Goal: Transaction & Acquisition: Book appointment/travel/reservation

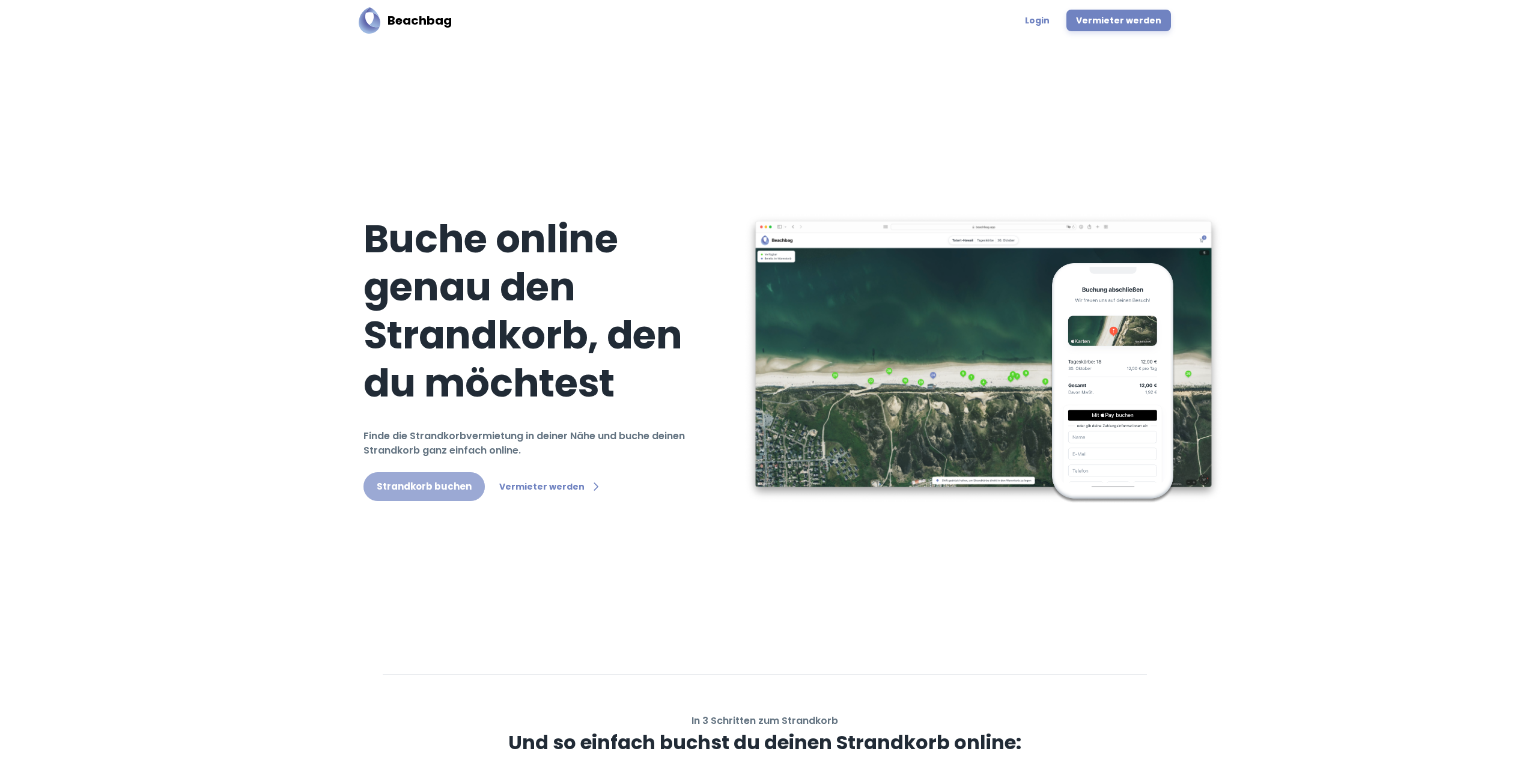
click at [423, 485] on link "Strandkorb buchen" at bounding box center [424, 487] width 121 height 29
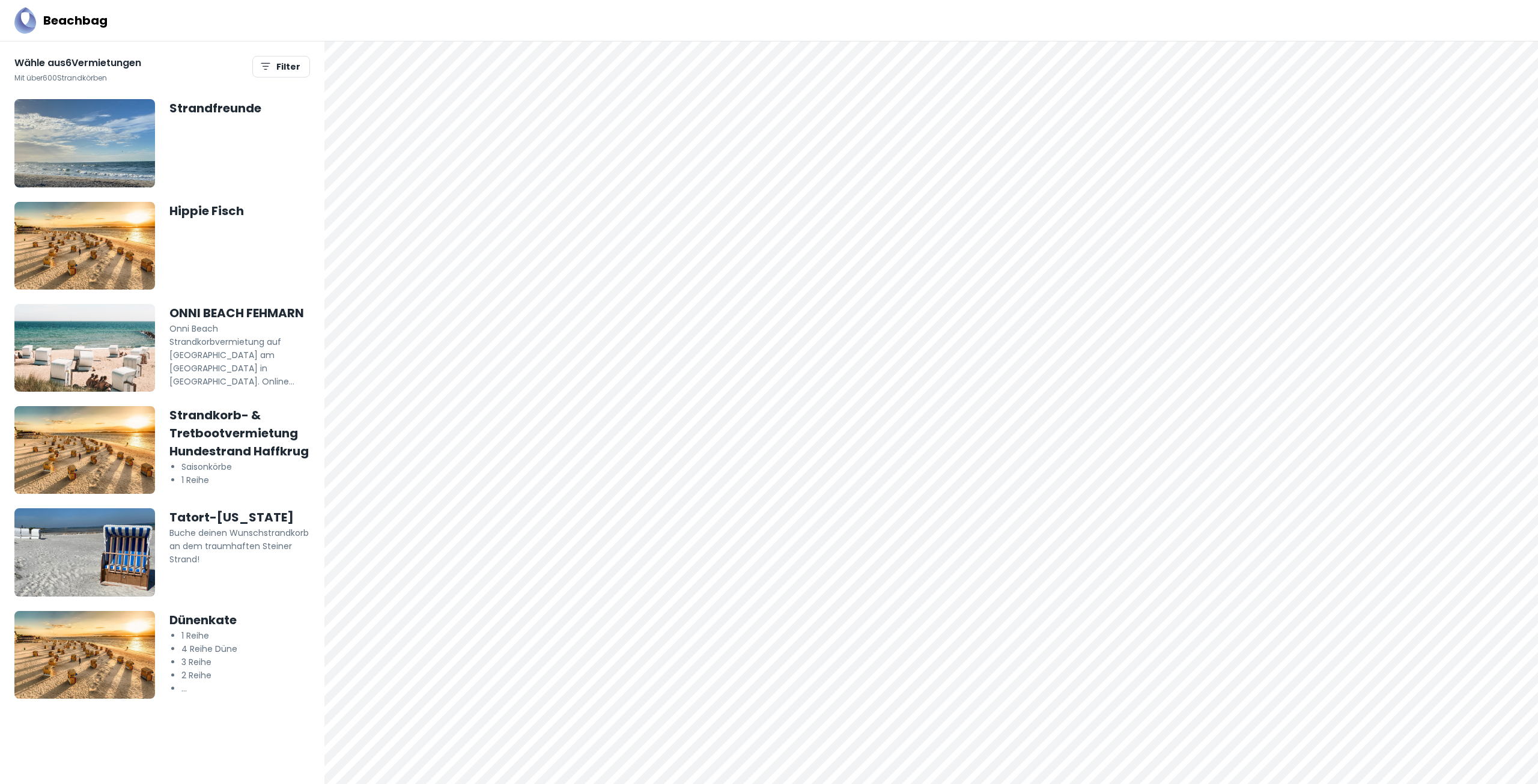
click at [113, 524] on img at bounding box center [84, 552] width 140 height 88
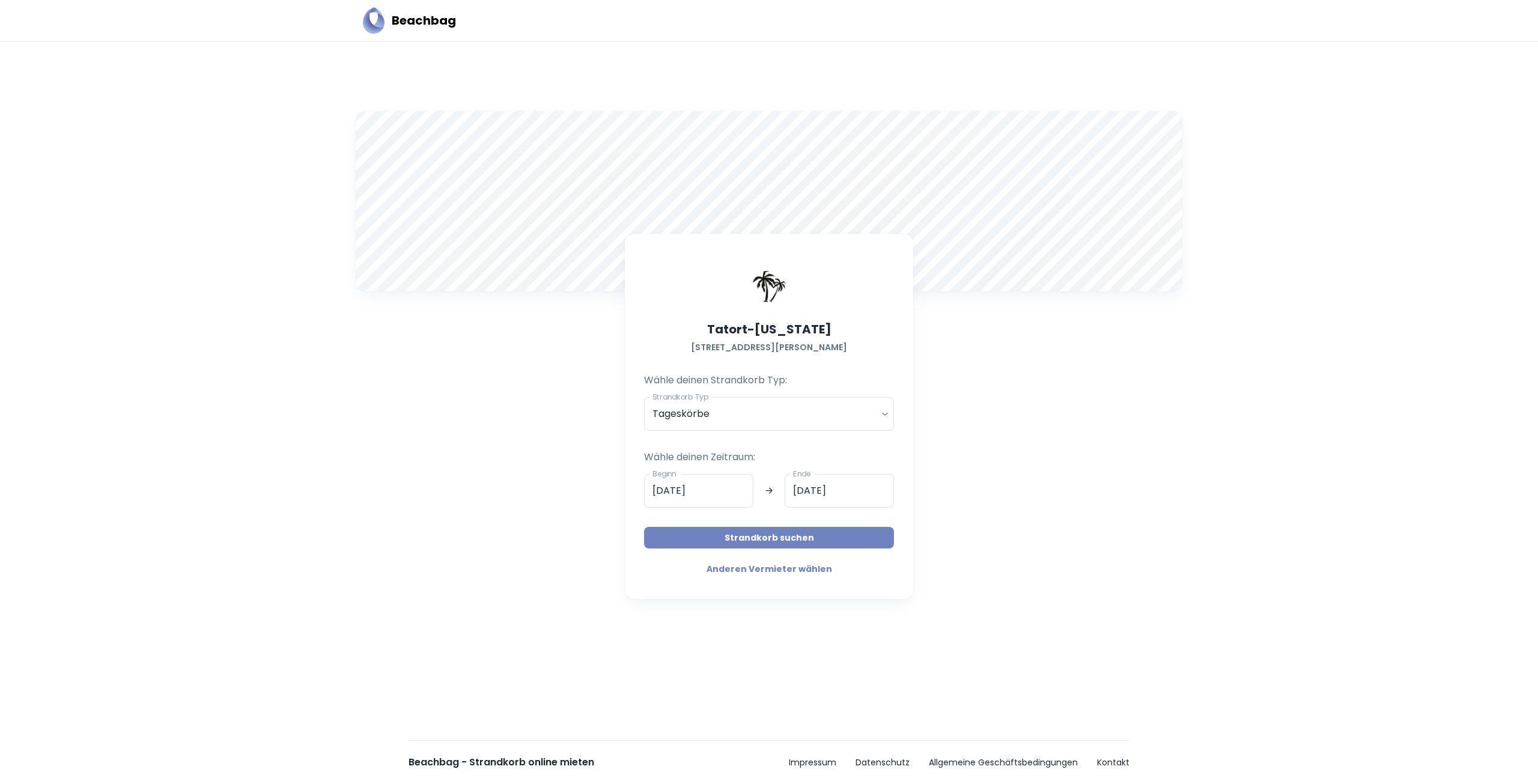
click at [753, 540] on button "Strandkorb suchen" at bounding box center [769, 537] width 250 height 22
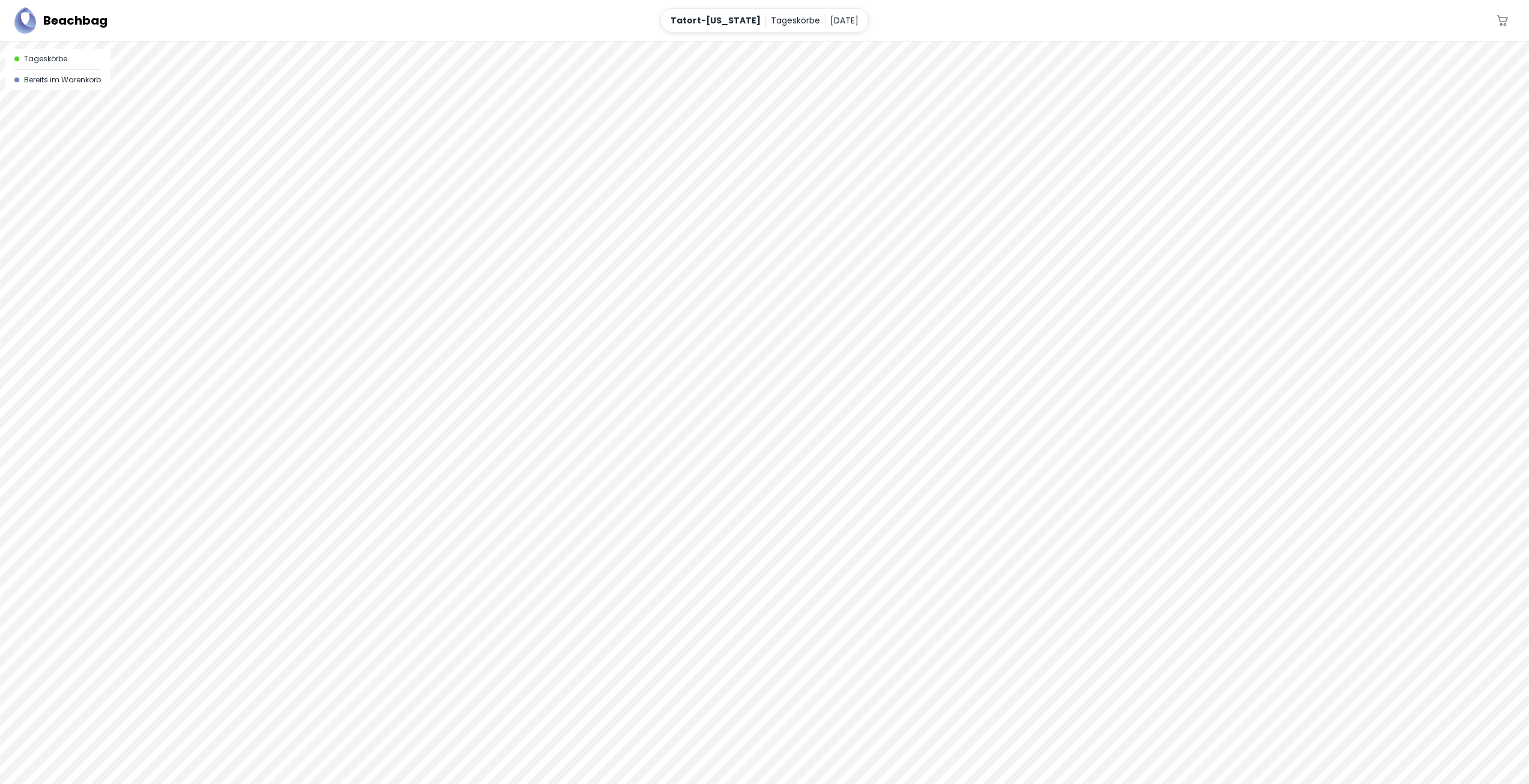
drag, startPoint x: 579, startPoint y: 457, endPoint x: 632, endPoint y: 421, distance: 64.1
click at [632, 421] on div at bounding box center [764, 412] width 1529 height 742
click at [612, 41] on div at bounding box center [764, 41] width 1529 height 0
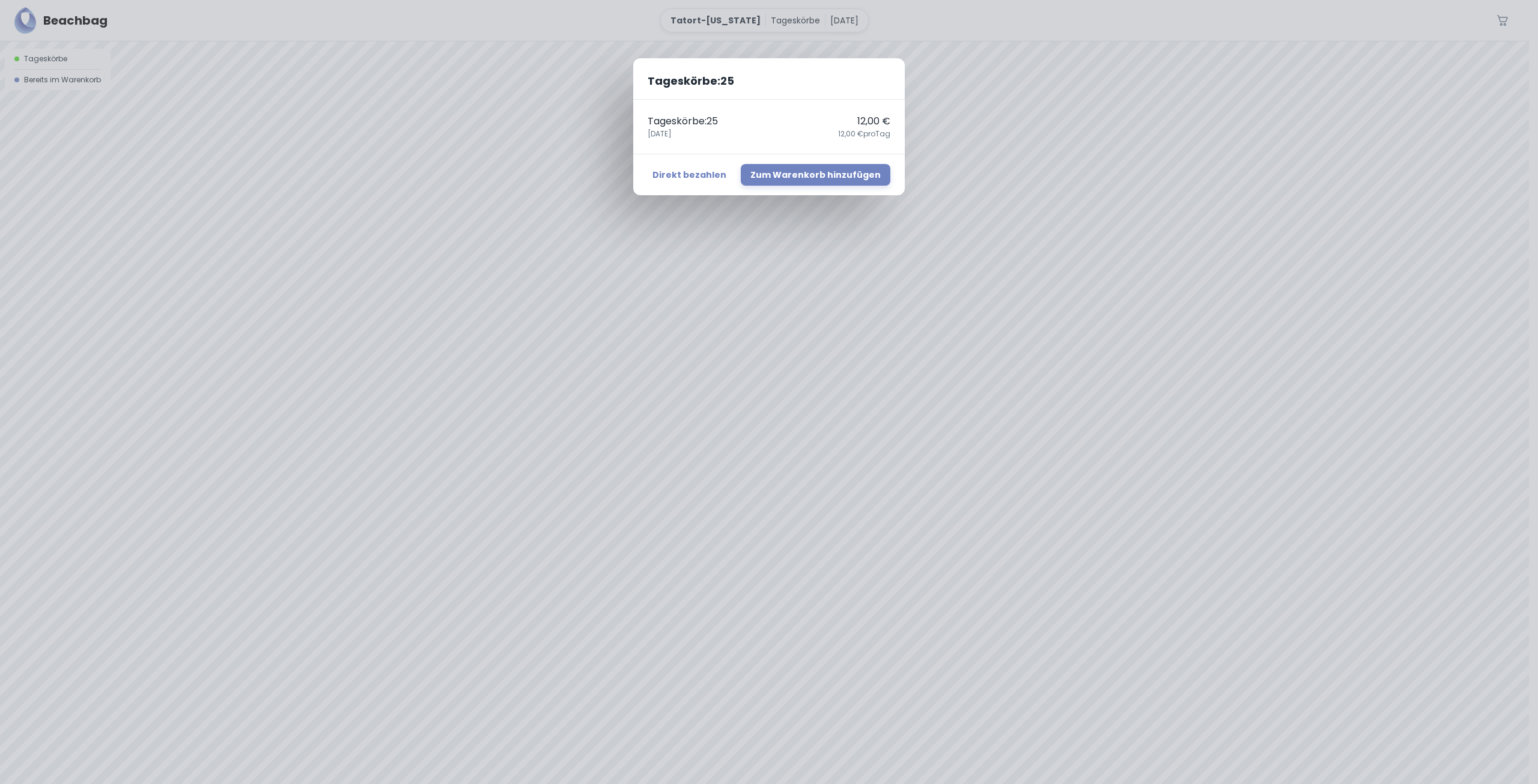
click at [1034, 431] on div "Tageskörbe : 25 Tageskörbe : 25 12,00 € [DATE],00 € pro Tag Direkt bezahlen Zum…" at bounding box center [769, 392] width 1538 height 784
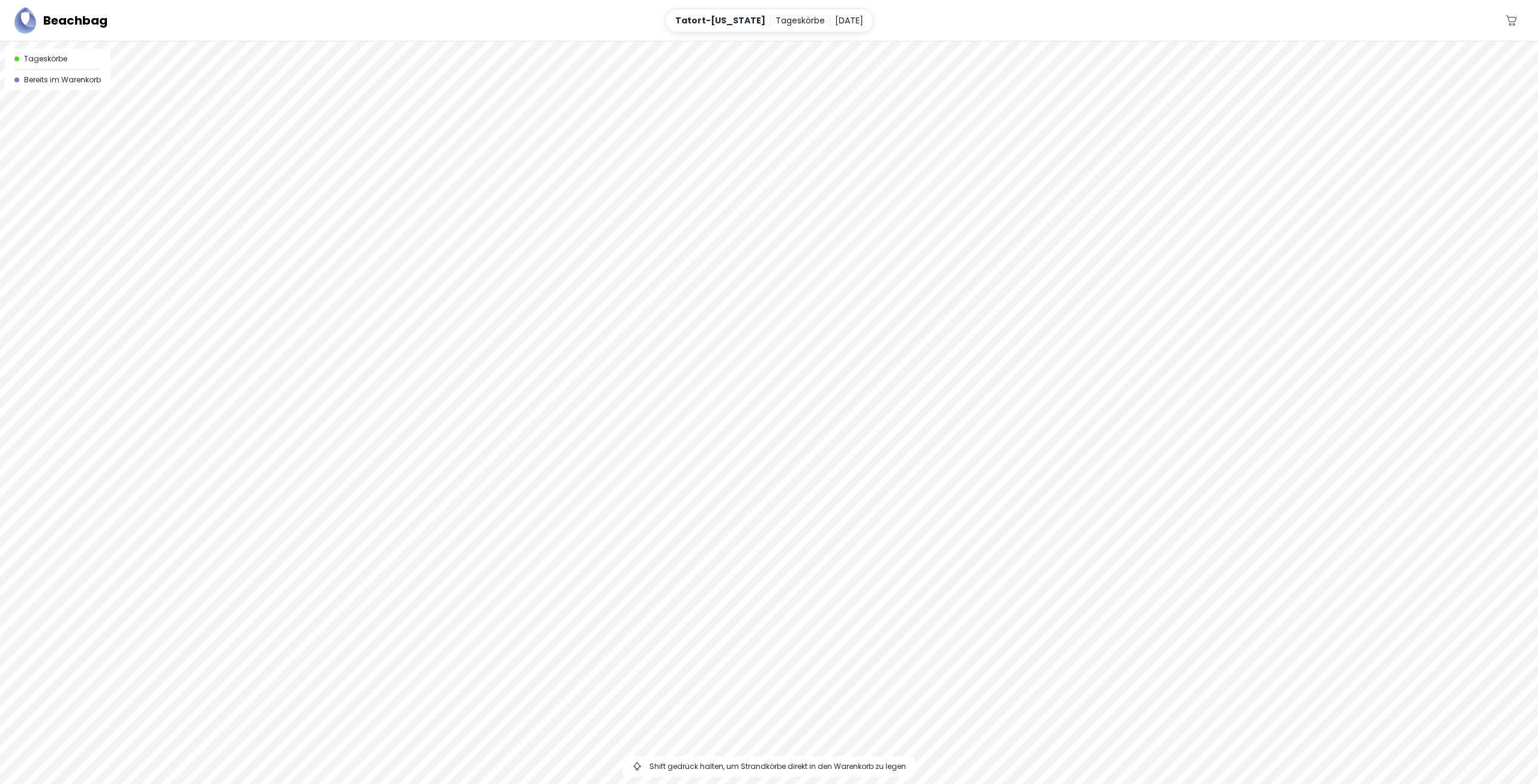
click at [286, 112] on div at bounding box center [769, 412] width 1538 height 742
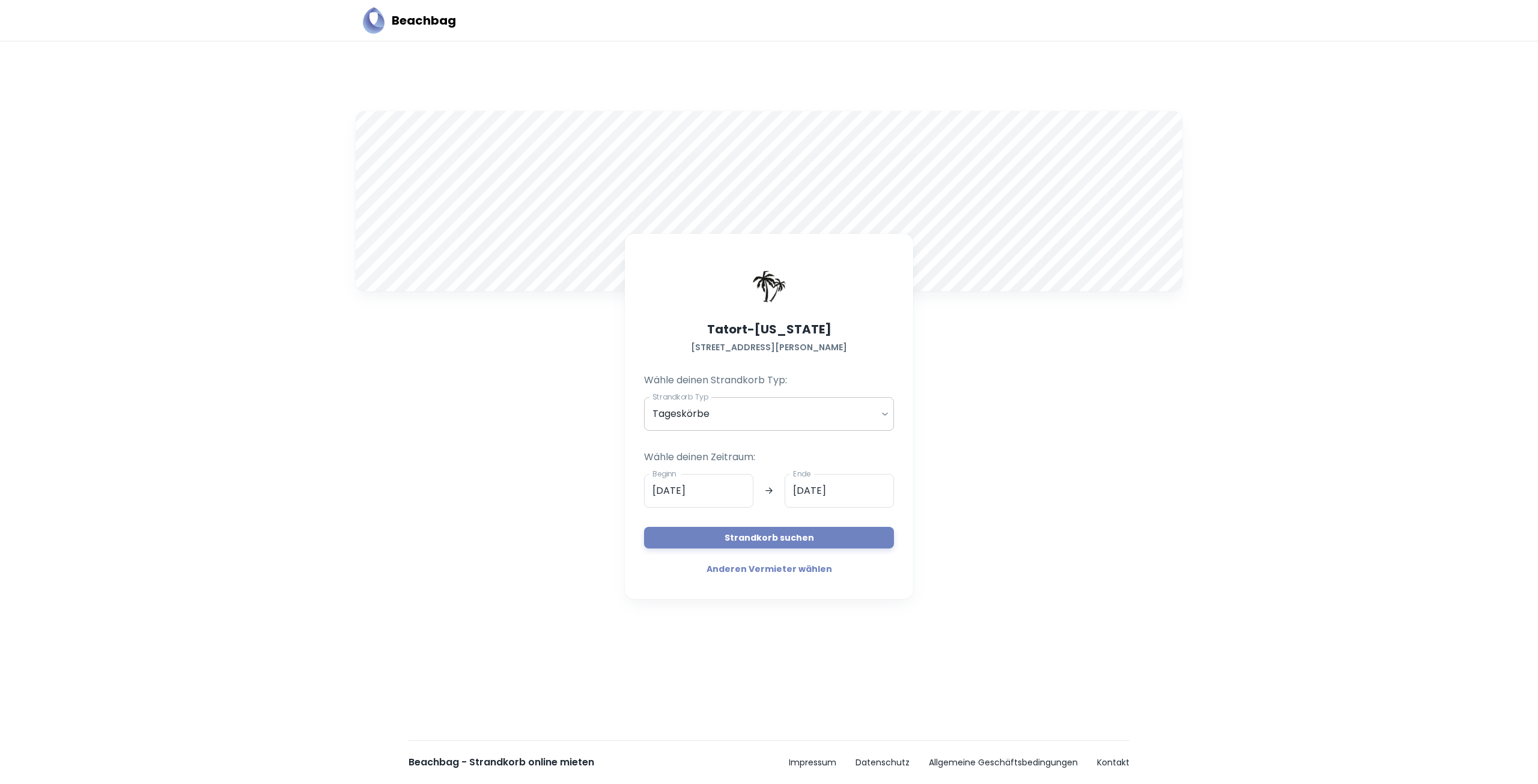
click at [844, 415] on body "Beachbag A Tatort-[US_STATE] [STREET_ADDRESS] deinen Strandkorb Typ: Strandkorb…" at bounding box center [769, 392] width 1538 height 784
click at [842, 416] on div at bounding box center [769, 392] width 1538 height 784
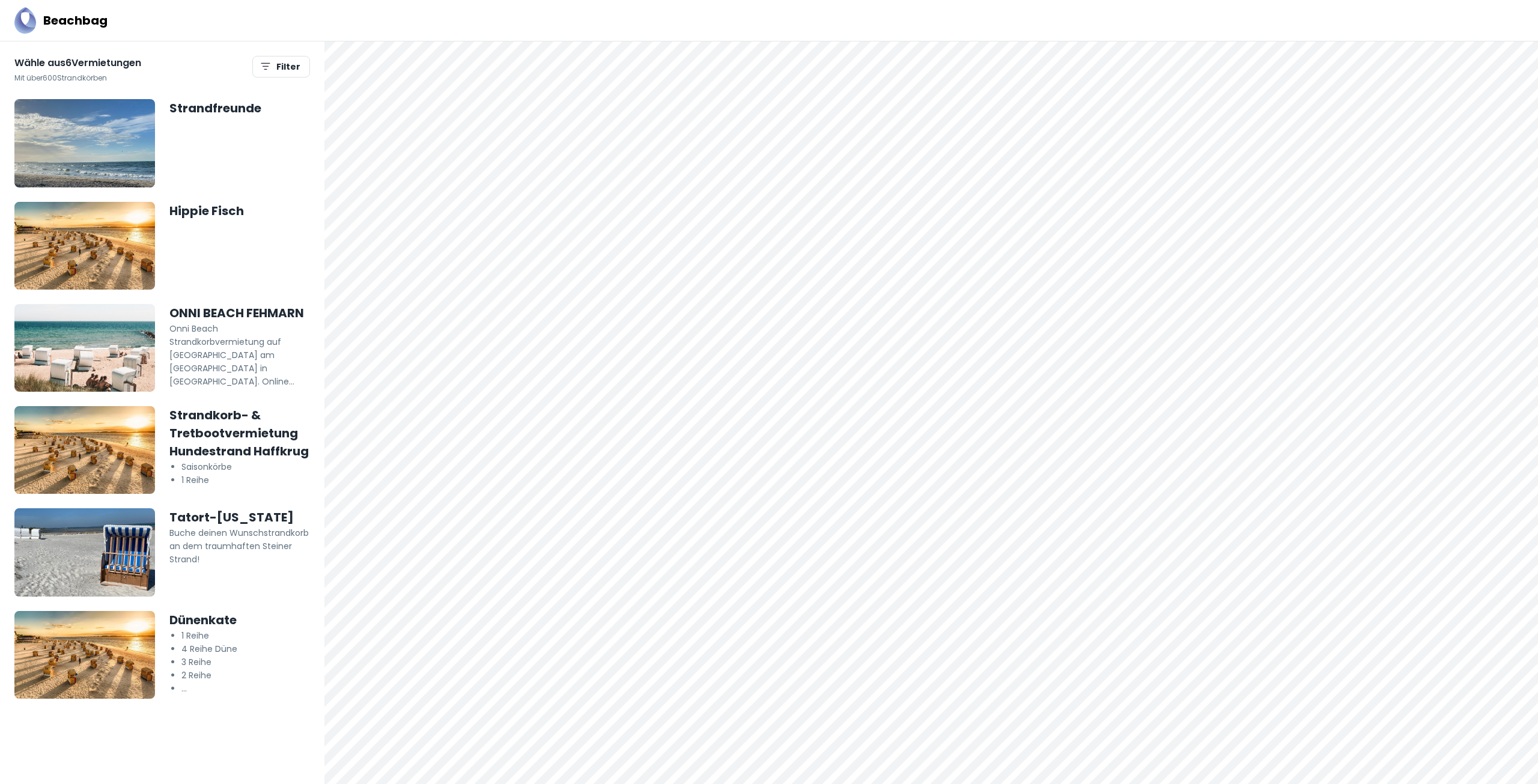
click at [218, 113] on h5 "Strandfreunde" at bounding box center [240, 108] width 140 height 18
click at [238, 443] on h5 "Strandkorb- & Tretbootvermietung Hundestrand Haffkrug" at bounding box center [240, 433] width 140 height 54
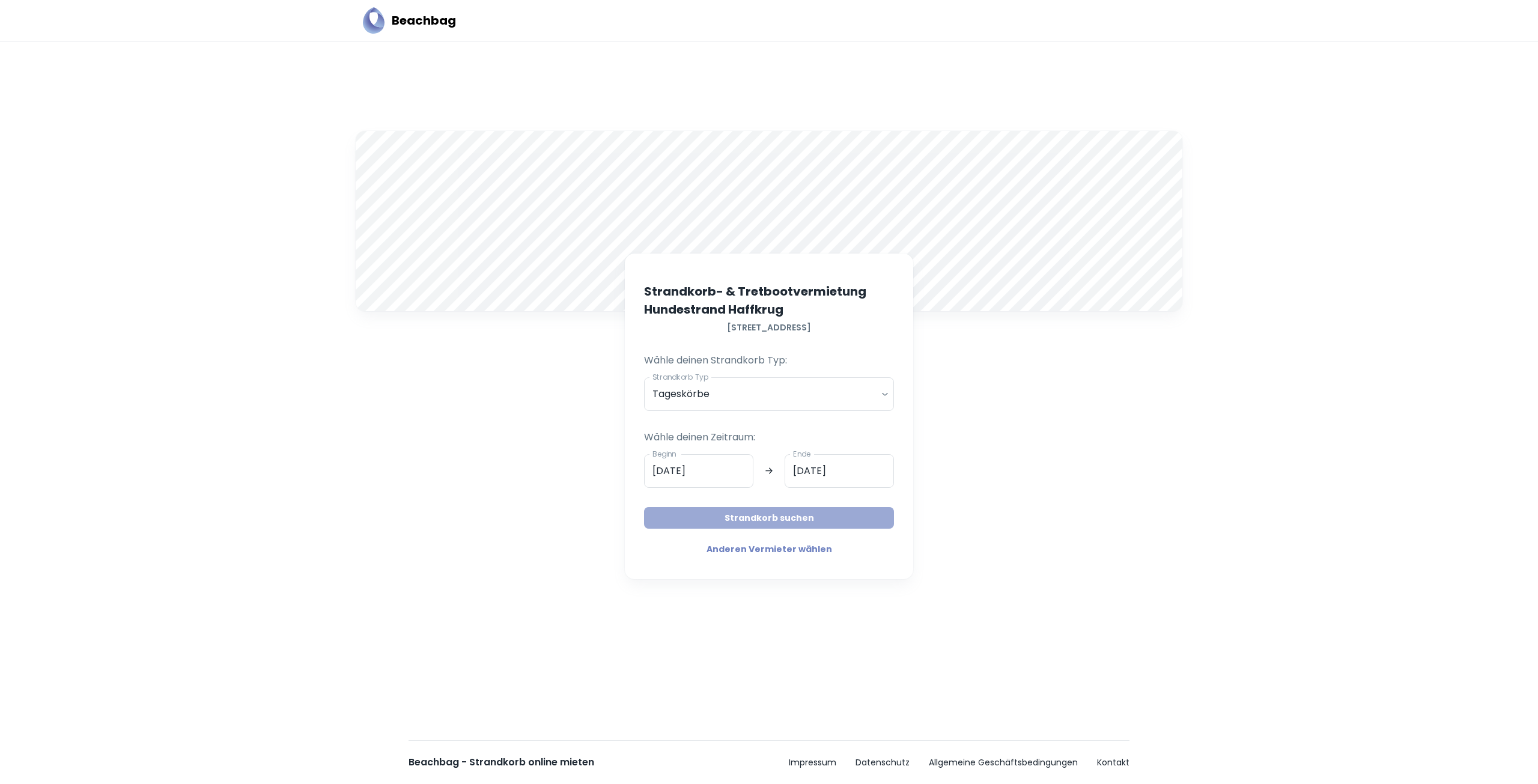
click at [768, 520] on button "Strandkorb suchen" at bounding box center [769, 517] width 250 height 22
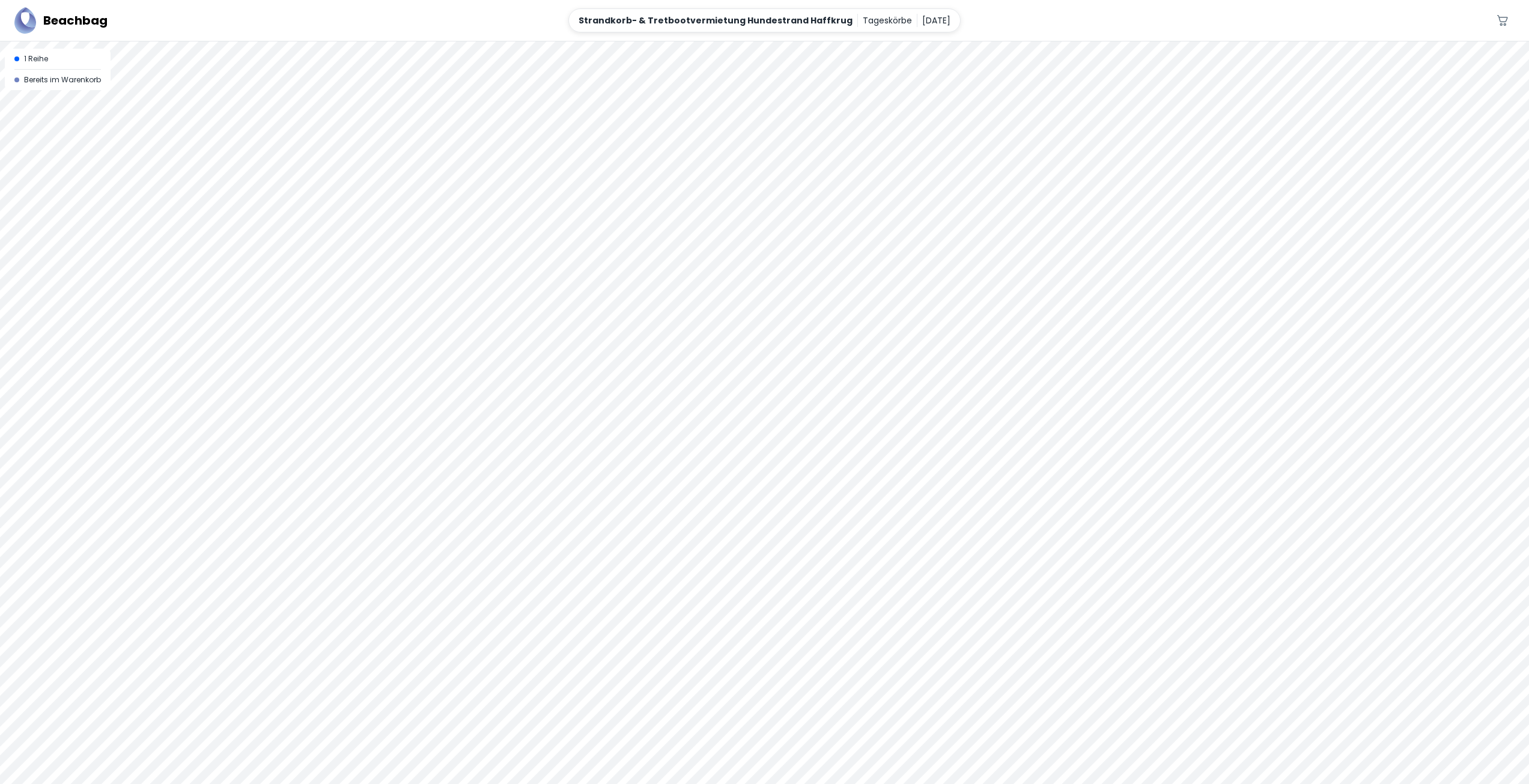
drag, startPoint x: 739, startPoint y: 501, endPoint x: 737, endPoint y: 412, distance: 89.0
click at [738, 415] on div at bounding box center [764, 412] width 1529 height 742
click at [812, 41] on div at bounding box center [764, 41] width 1529 height 0
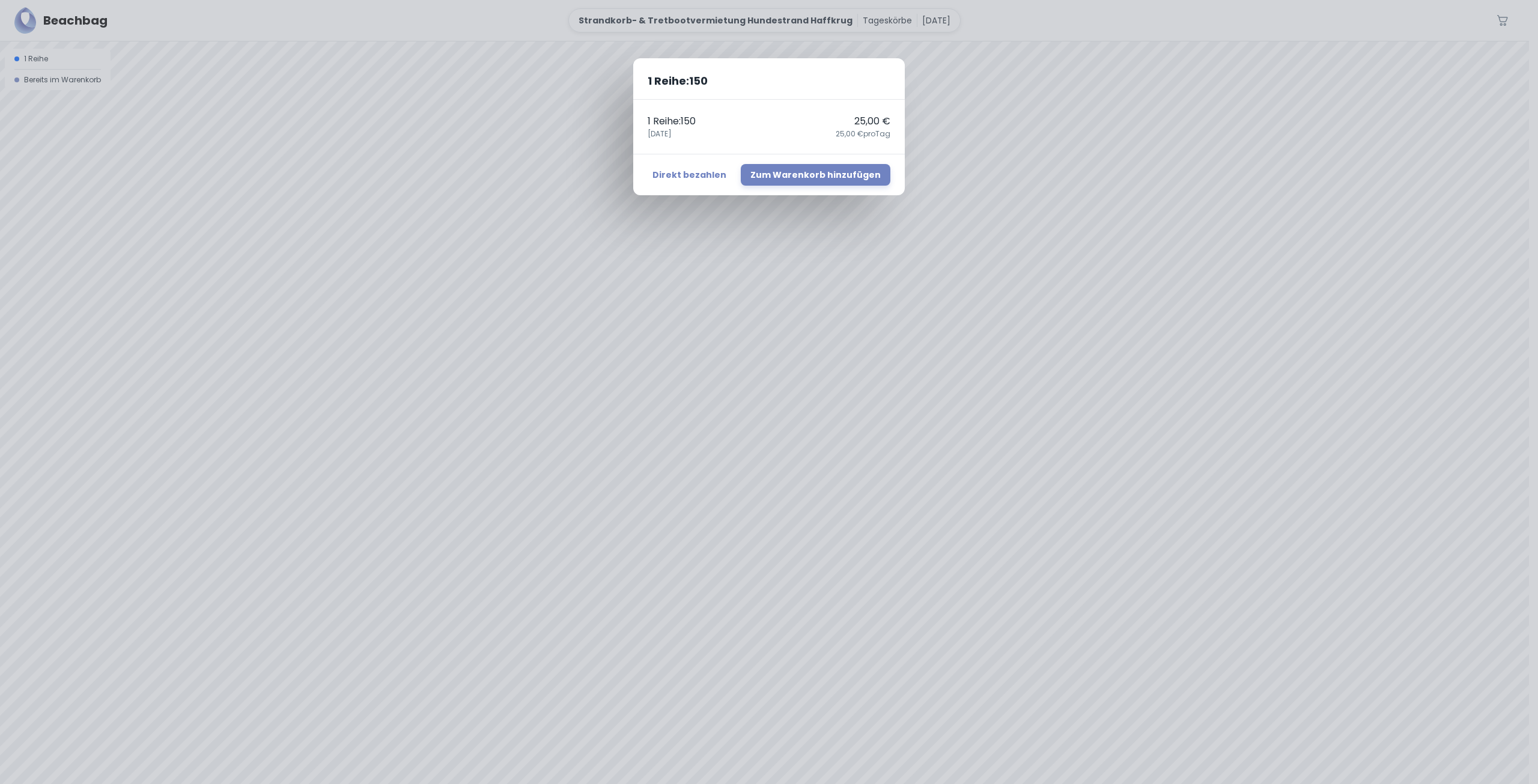
click at [915, 327] on div "1 Reihe : 150 1 Reihe : 150 25,00 € [DATE],00 € pro Tag Direkt bezahlen Zum War…" at bounding box center [769, 392] width 1538 height 784
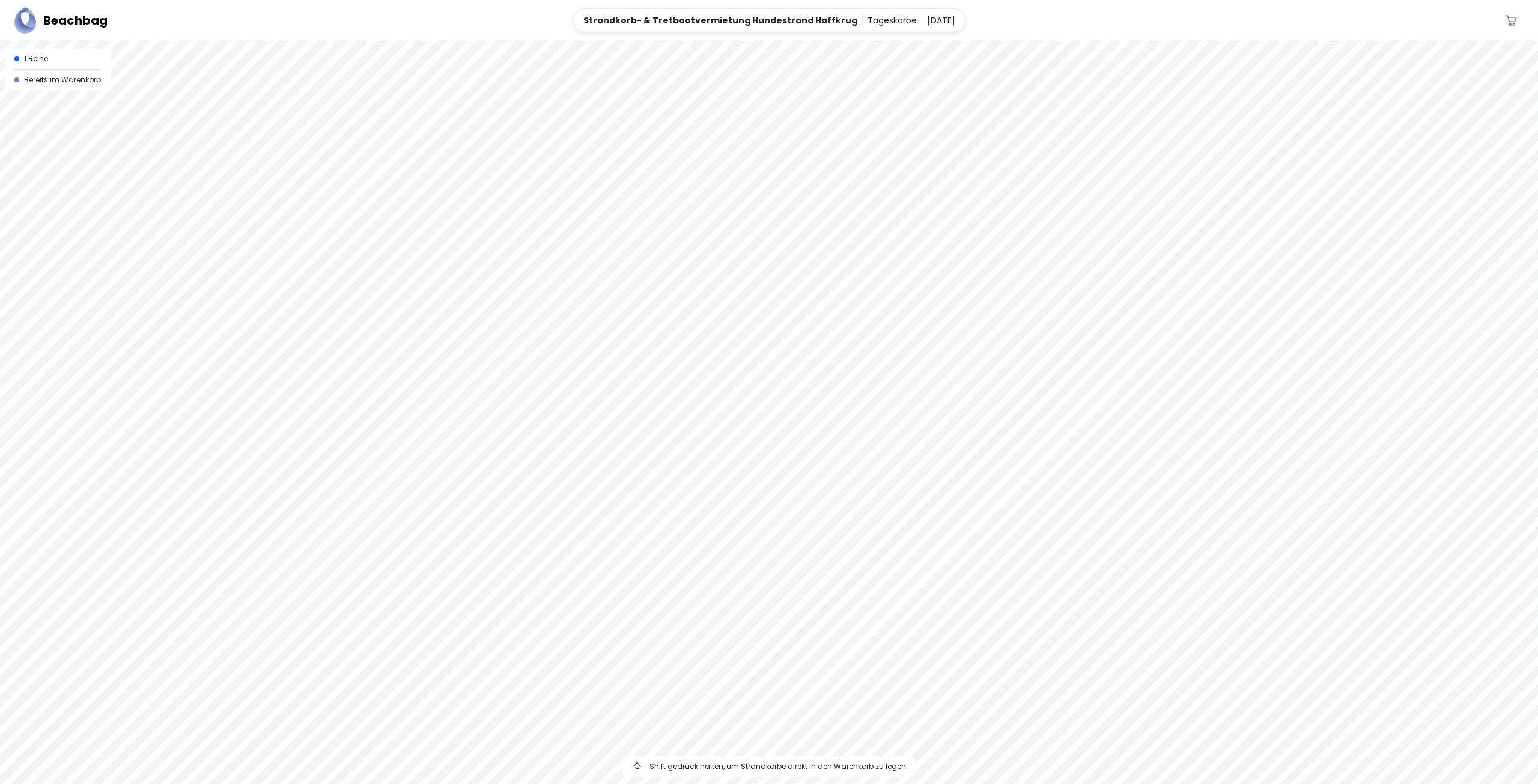
click at [819, 41] on div at bounding box center [769, 41] width 1538 height 0
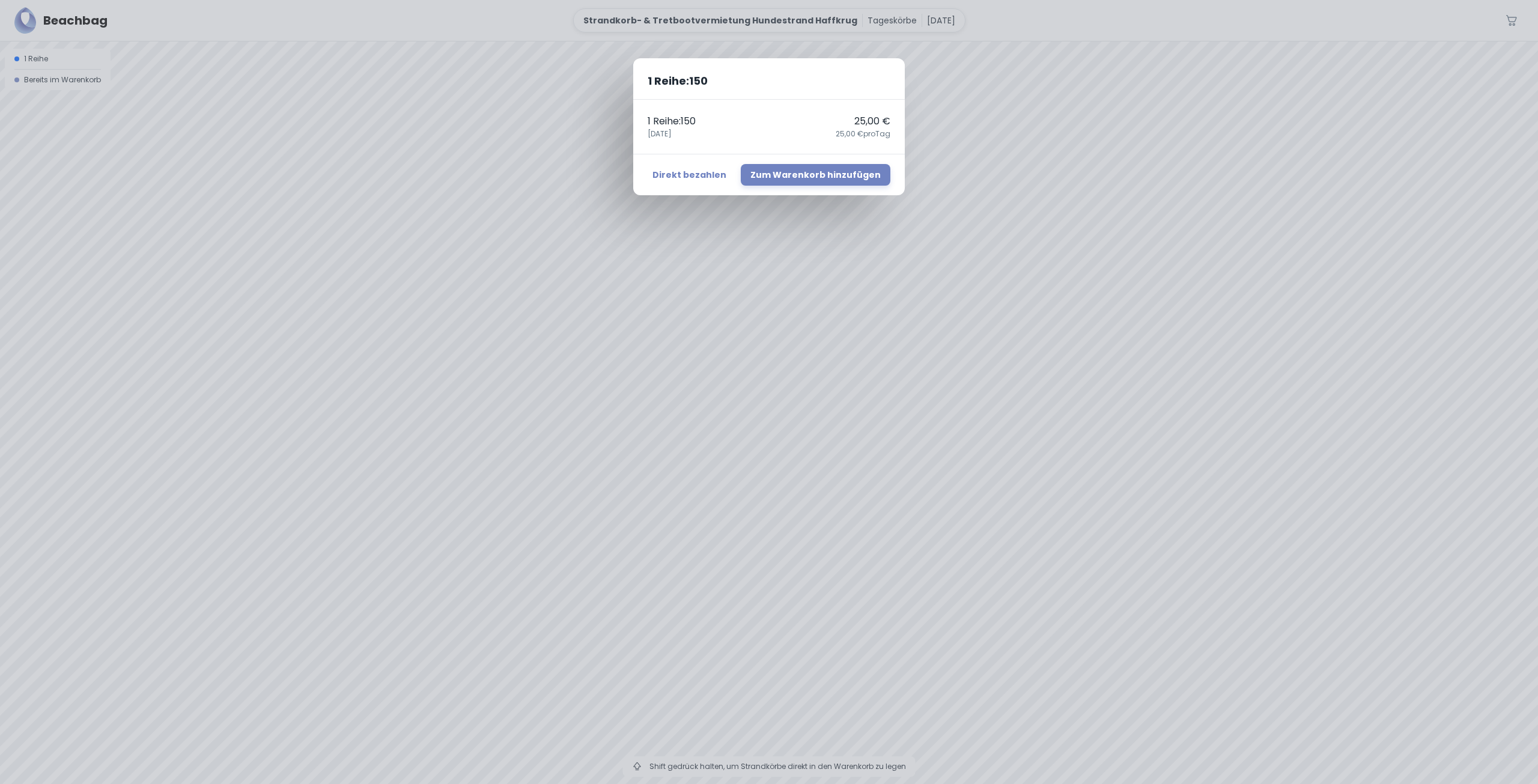
click at [990, 282] on div "1 Reihe : 150 1 Reihe : 150 25,00 € [DATE],00 € pro Tag Direkt bezahlen Zum War…" at bounding box center [769, 392] width 1538 height 784
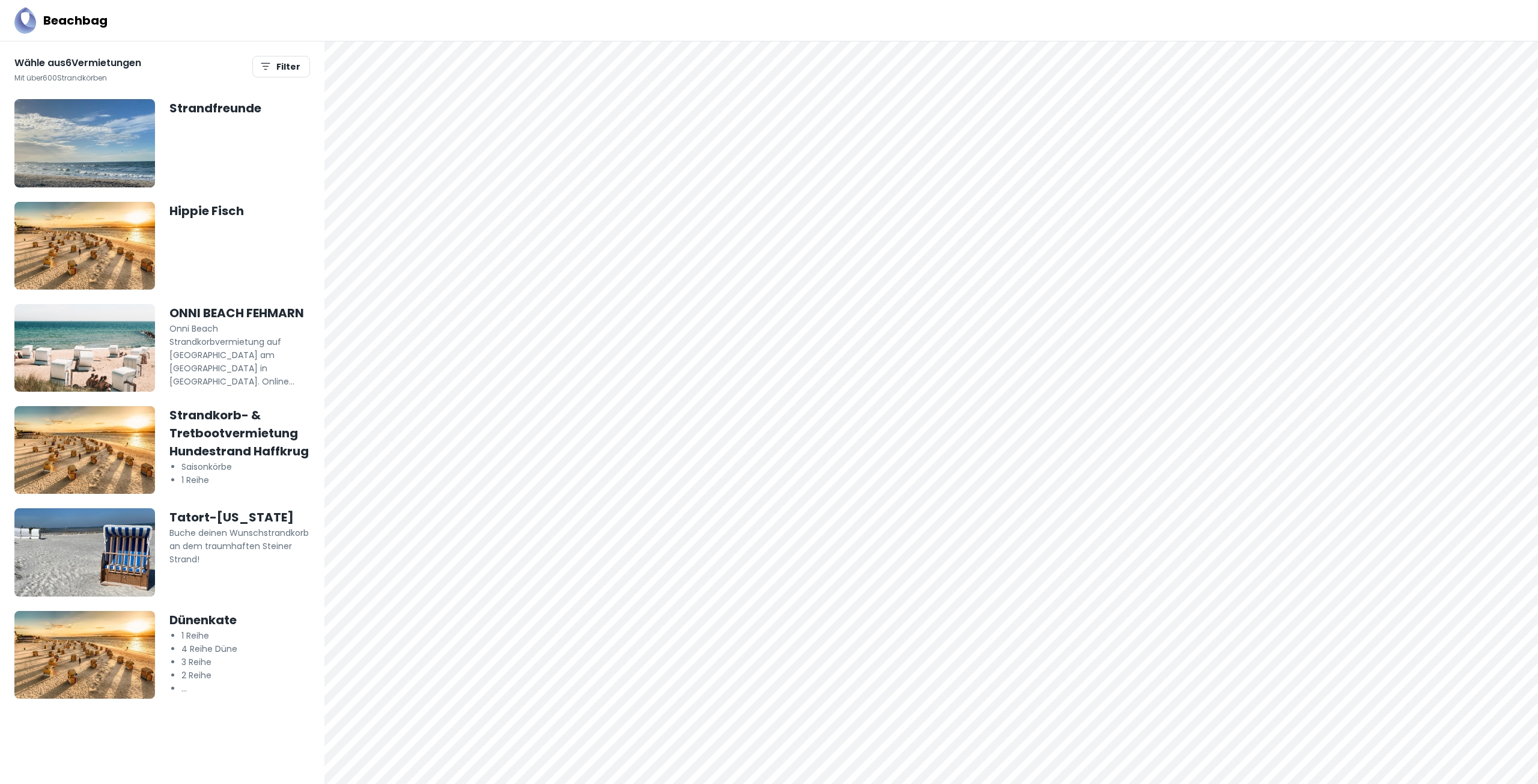
click at [222, 313] on h5 "ONNI BEACH FEHMARN" at bounding box center [240, 313] width 140 height 18
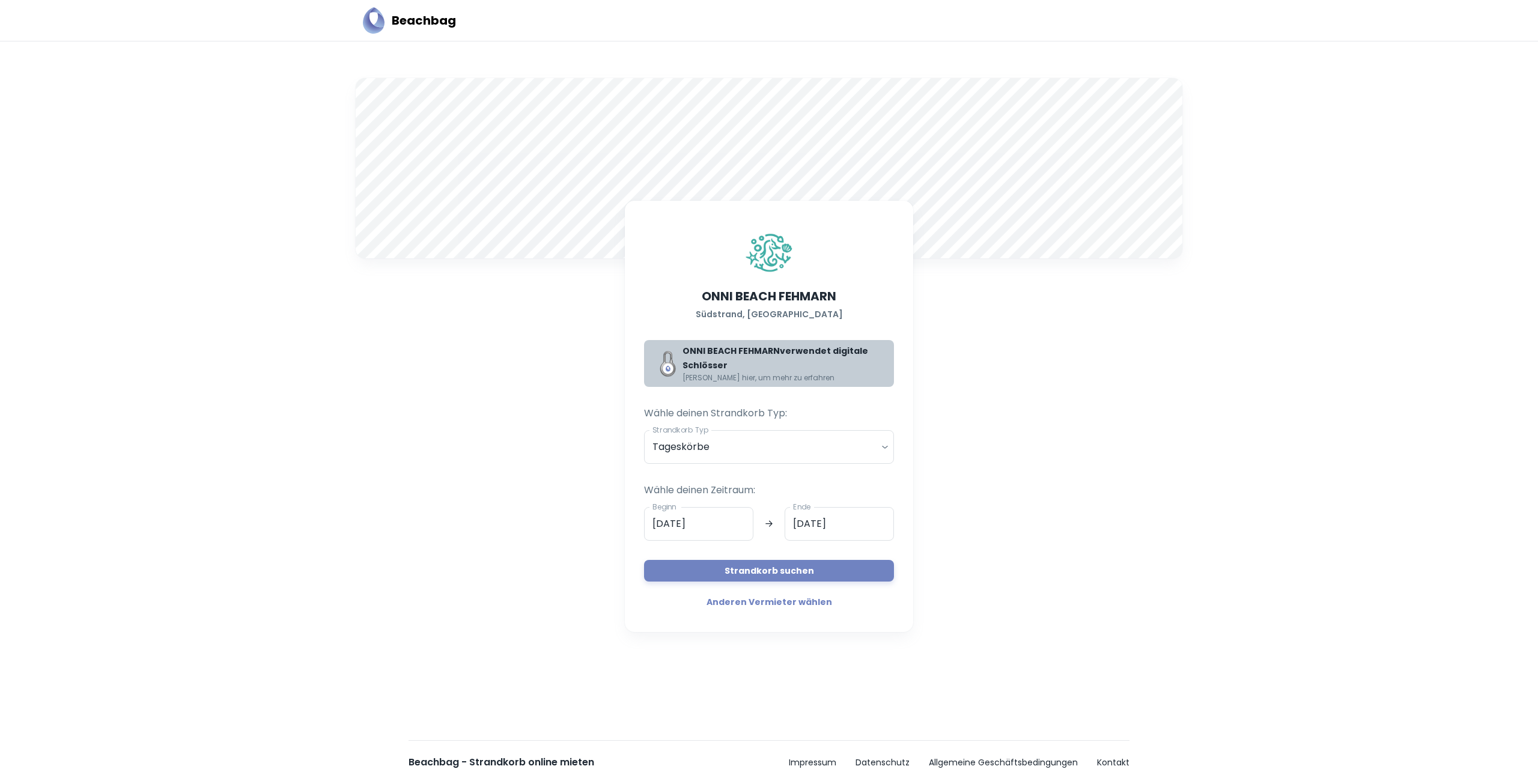
click at [714, 373] on span "[PERSON_NAME] hier, um mehr zu erfahren" at bounding box center [783, 378] width 202 height 11
click at [760, 574] on button "Strandkorb suchen" at bounding box center [769, 570] width 250 height 22
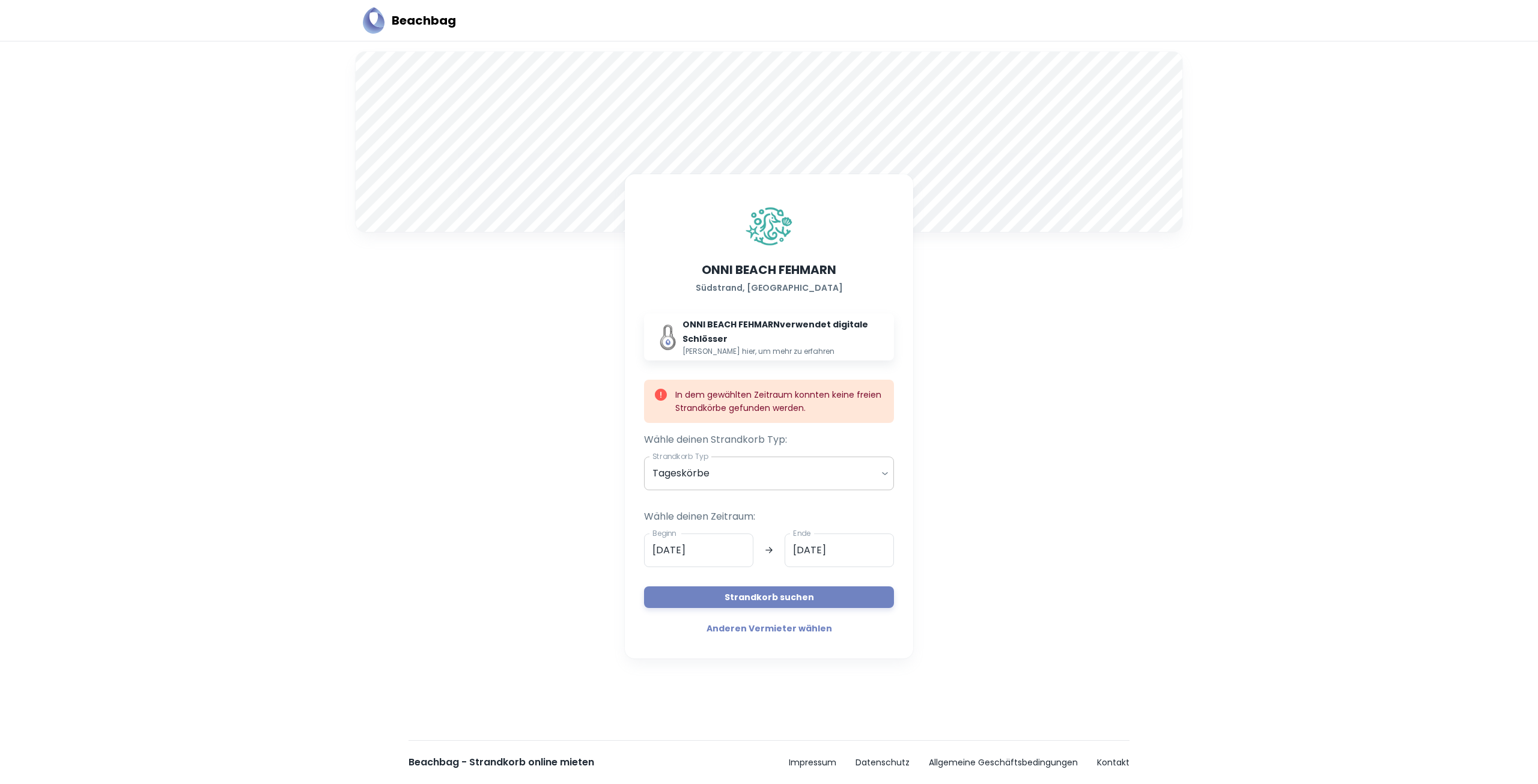
click at [766, 472] on body "Beachbag A ONNI BEACH FEHMARN Südstrand, [GEOGRAPHIC_DATA] ONNI BEACH FEHMARN v…" at bounding box center [769, 392] width 1538 height 784
click at [733, 524] on li "Saisonkörbe" at bounding box center [768, 525] width 240 height 21
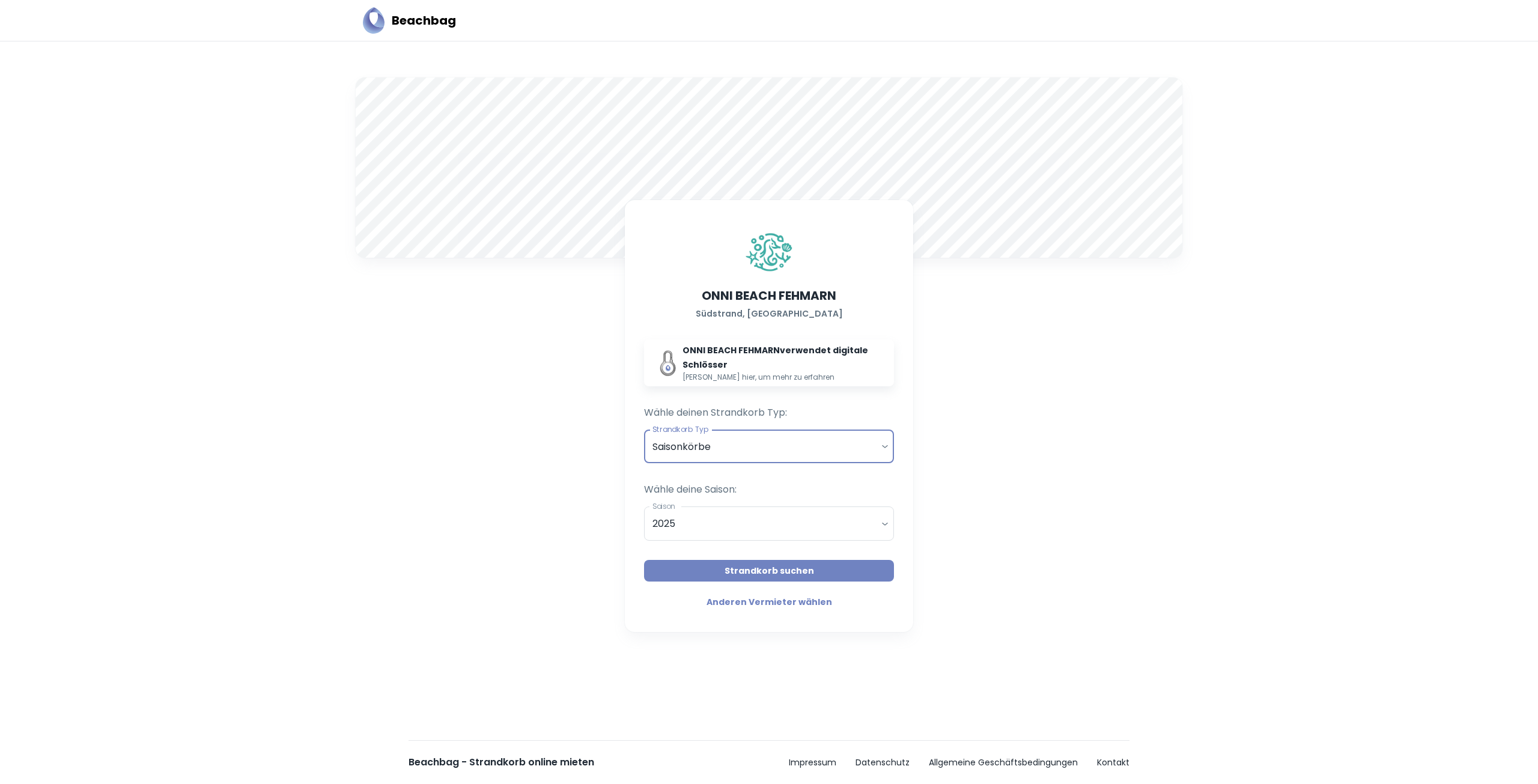
click at [742, 579] on button "Strandkorb suchen" at bounding box center [769, 570] width 250 height 22
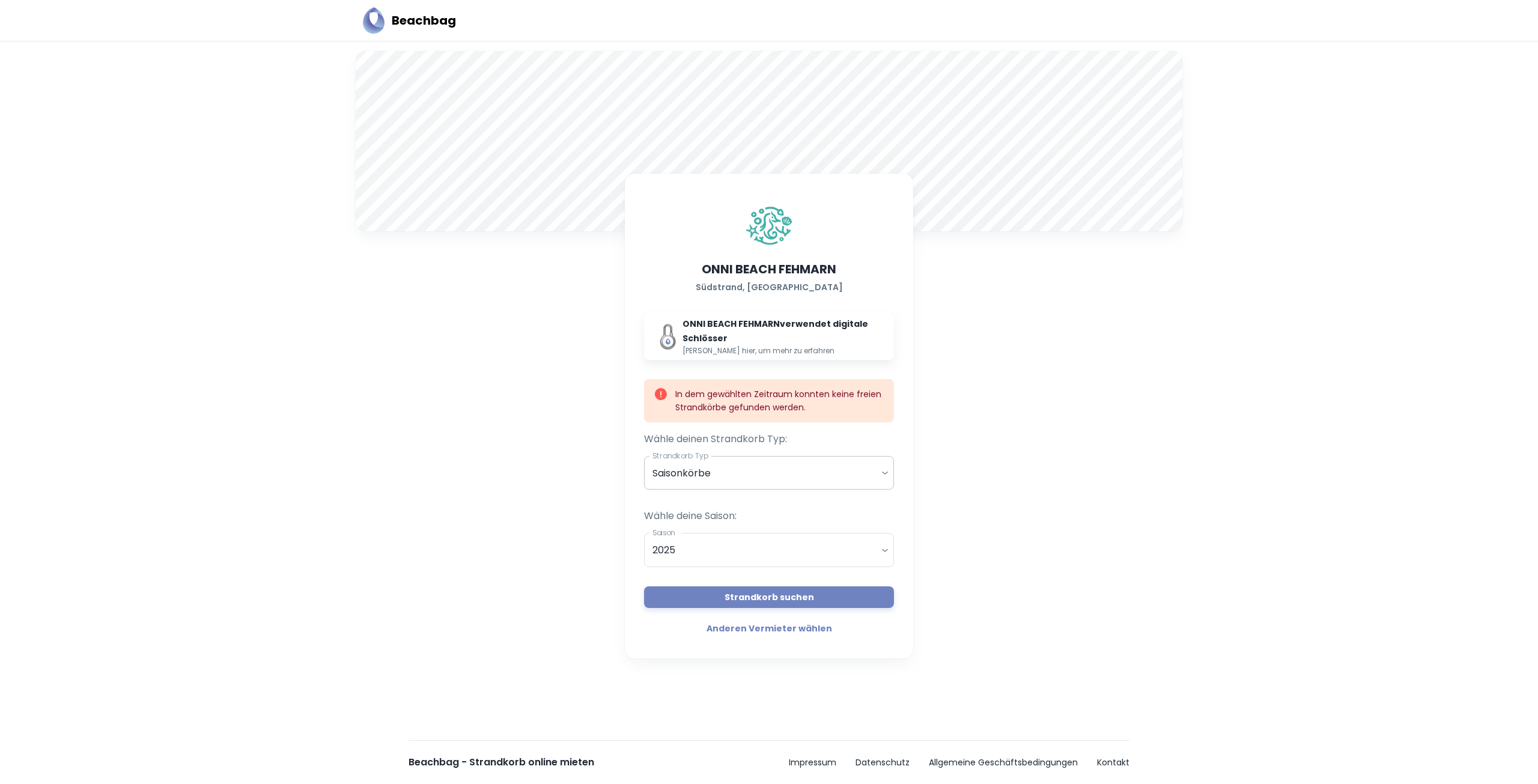
click at [740, 481] on body "Beachbag A ONNI BEACH FEHMARN Südstrand, [GEOGRAPHIC_DATA] ONNI BEACH FEHMARN v…" at bounding box center [769, 392] width 1538 height 784
click at [735, 507] on li "Tageskörbe" at bounding box center [768, 504] width 240 height 21
type input "daily"
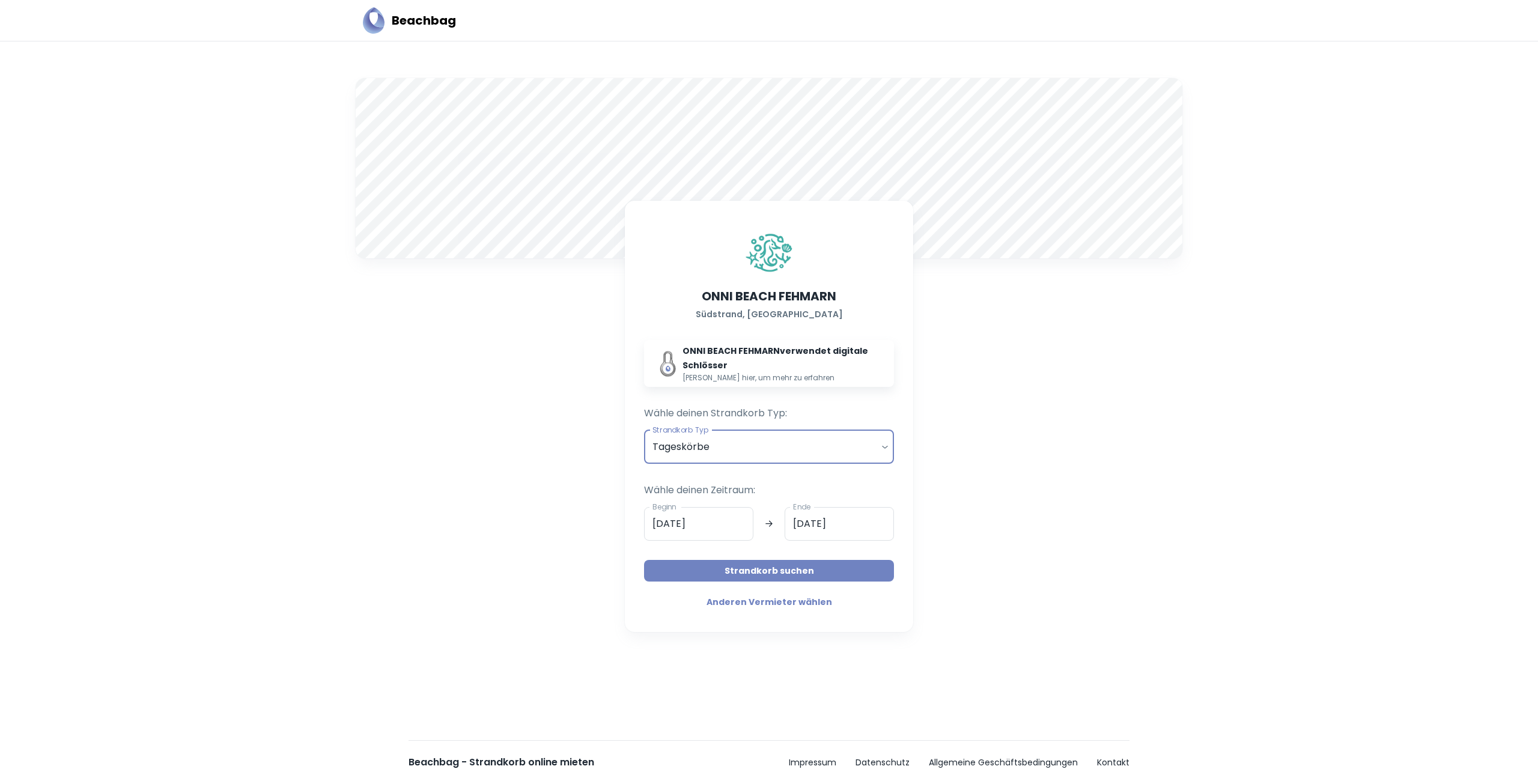
click at [716, 573] on button "Strandkorb suchen" at bounding box center [769, 570] width 250 height 22
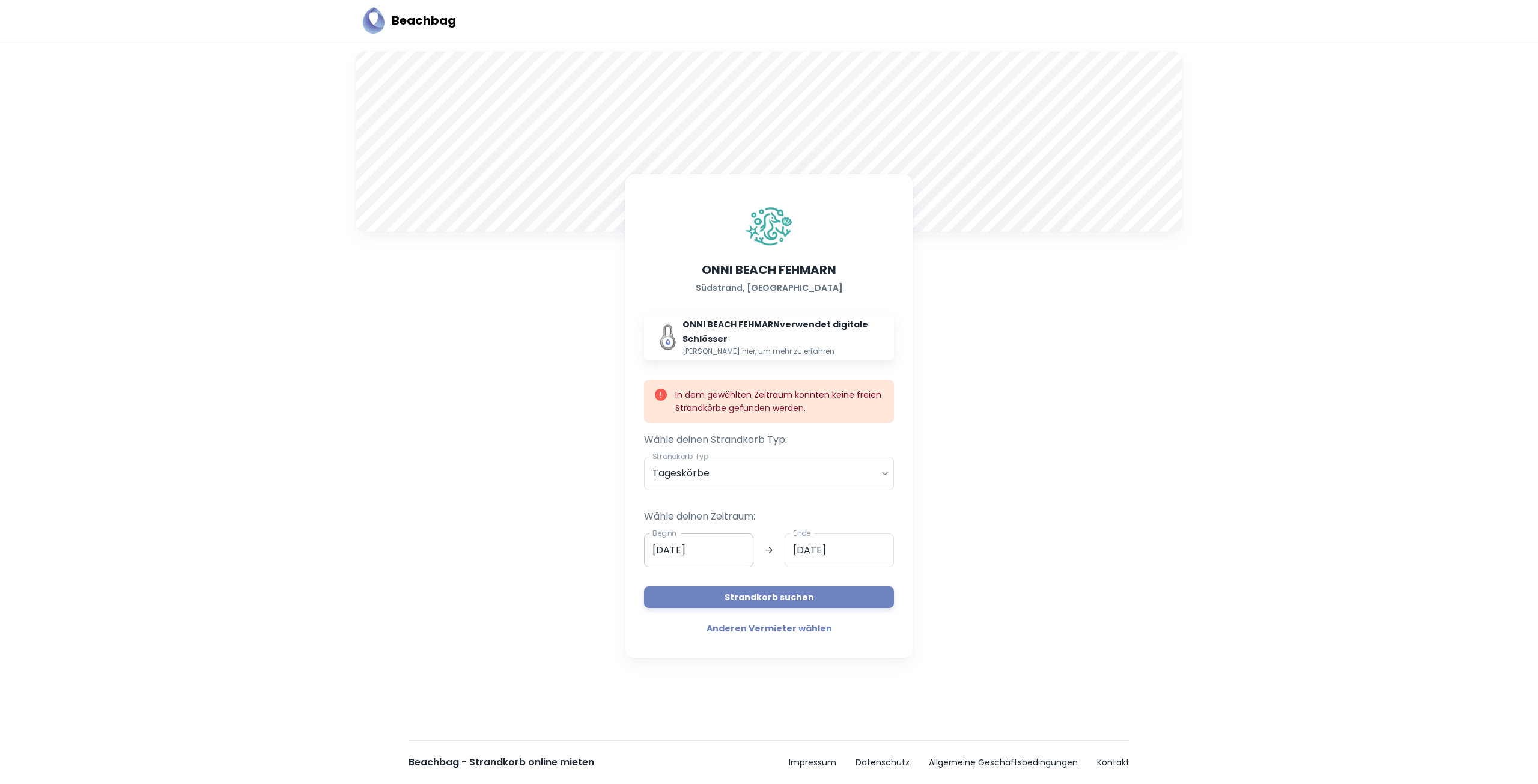
click at [690, 553] on input "[DATE]" at bounding box center [699, 550] width 110 height 33
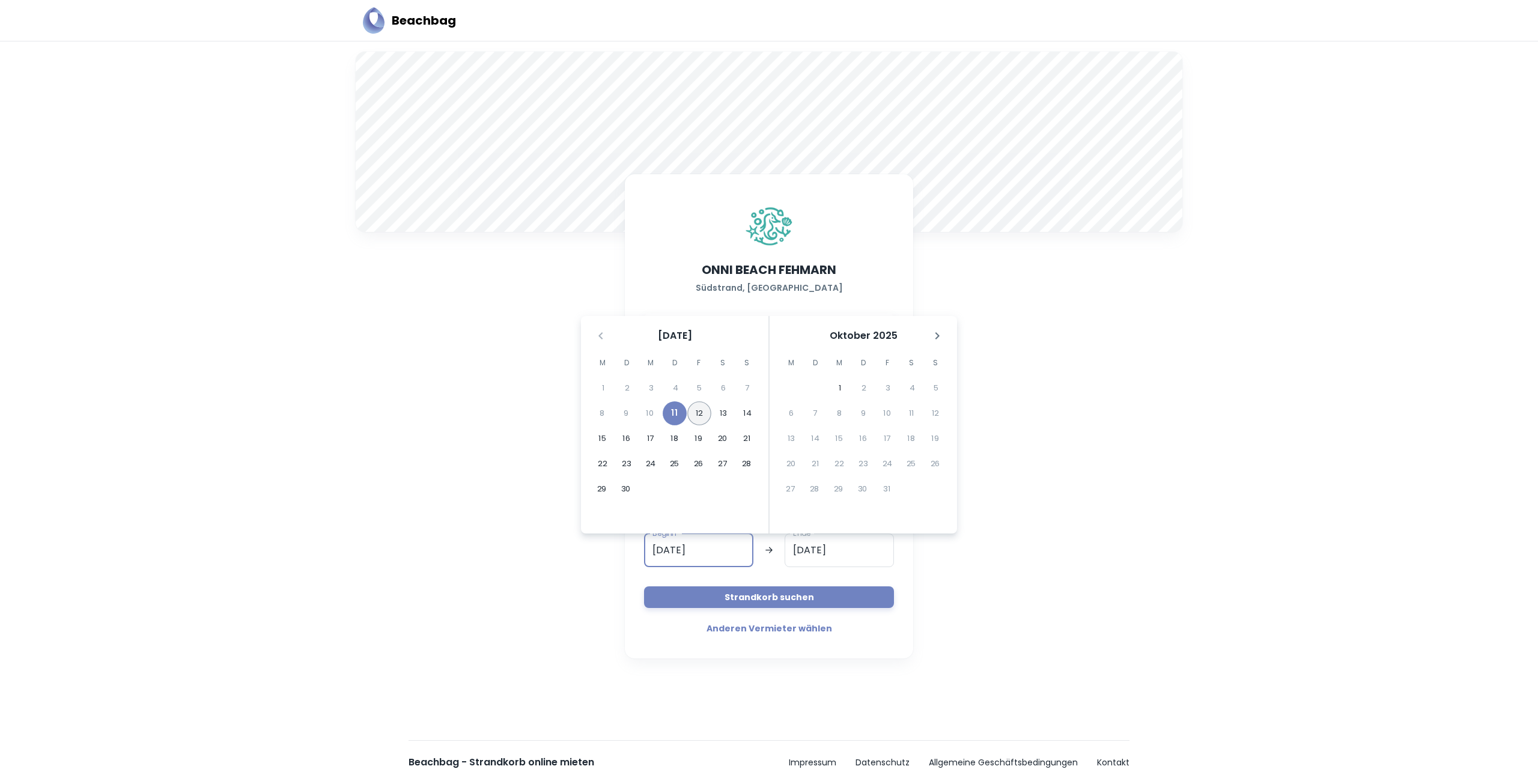
click at [694, 407] on button "12" at bounding box center [699, 413] width 24 height 24
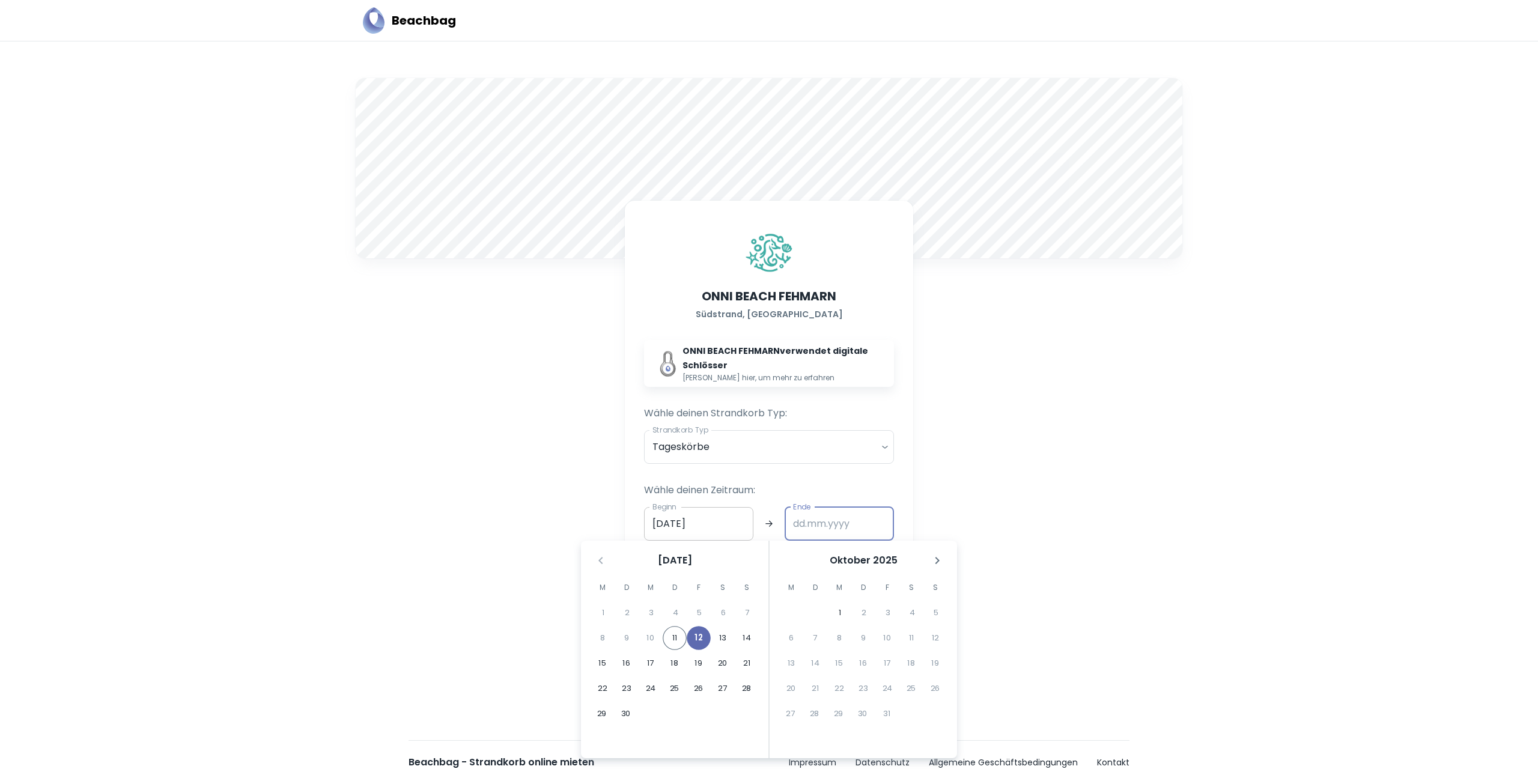
type input "[DATE]"
click at [703, 637] on button "12" at bounding box center [698, 638] width 24 height 24
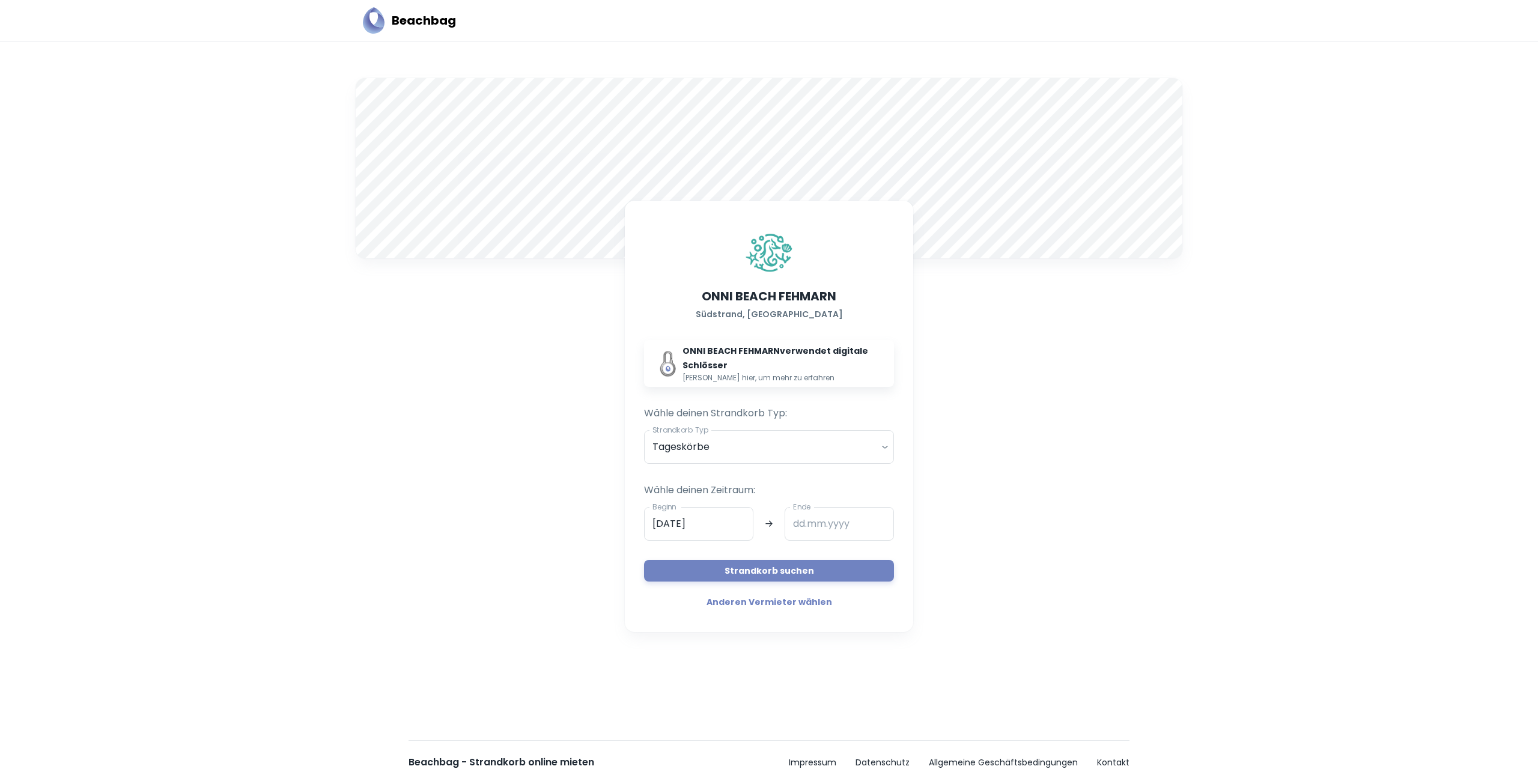
type input "[DATE]"
click at [851, 570] on button "Strandkorb suchen" at bounding box center [769, 570] width 250 height 22
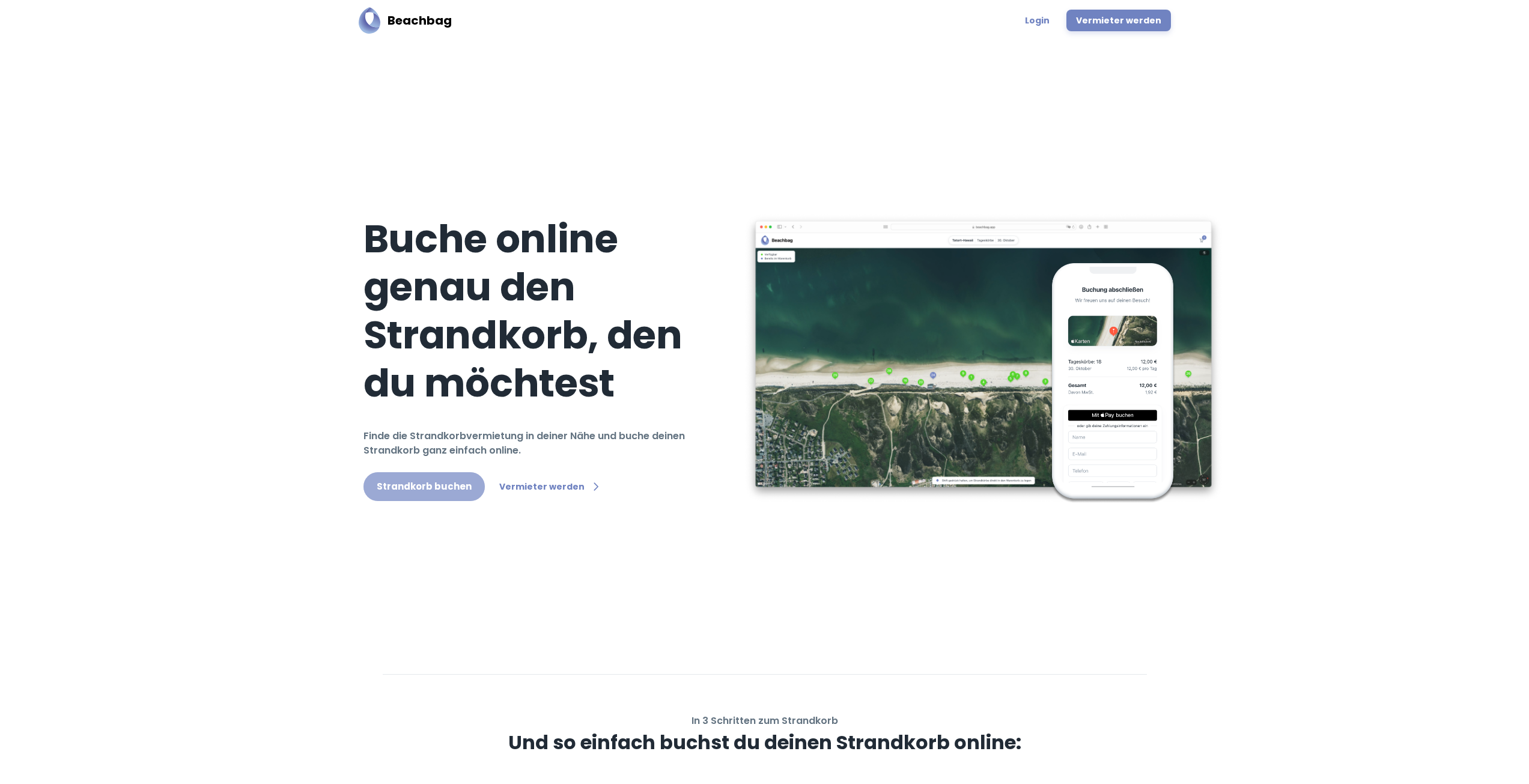
click at [434, 490] on link "Strandkorb buchen" at bounding box center [424, 487] width 121 height 29
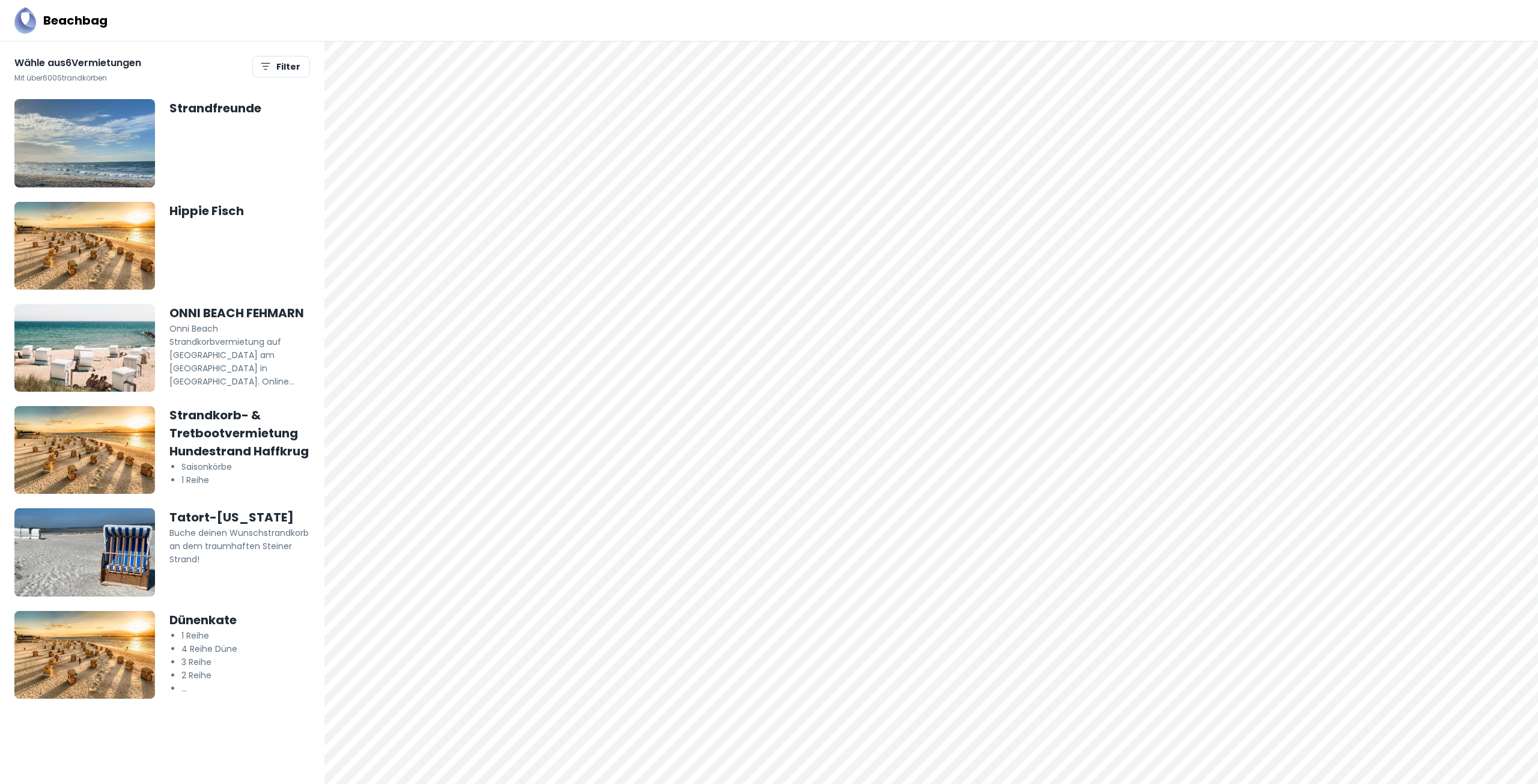
click at [222, 314] on h5 "ONNI BEACH FEHMARN" at bounding box center [240, 313] width 140 height 18
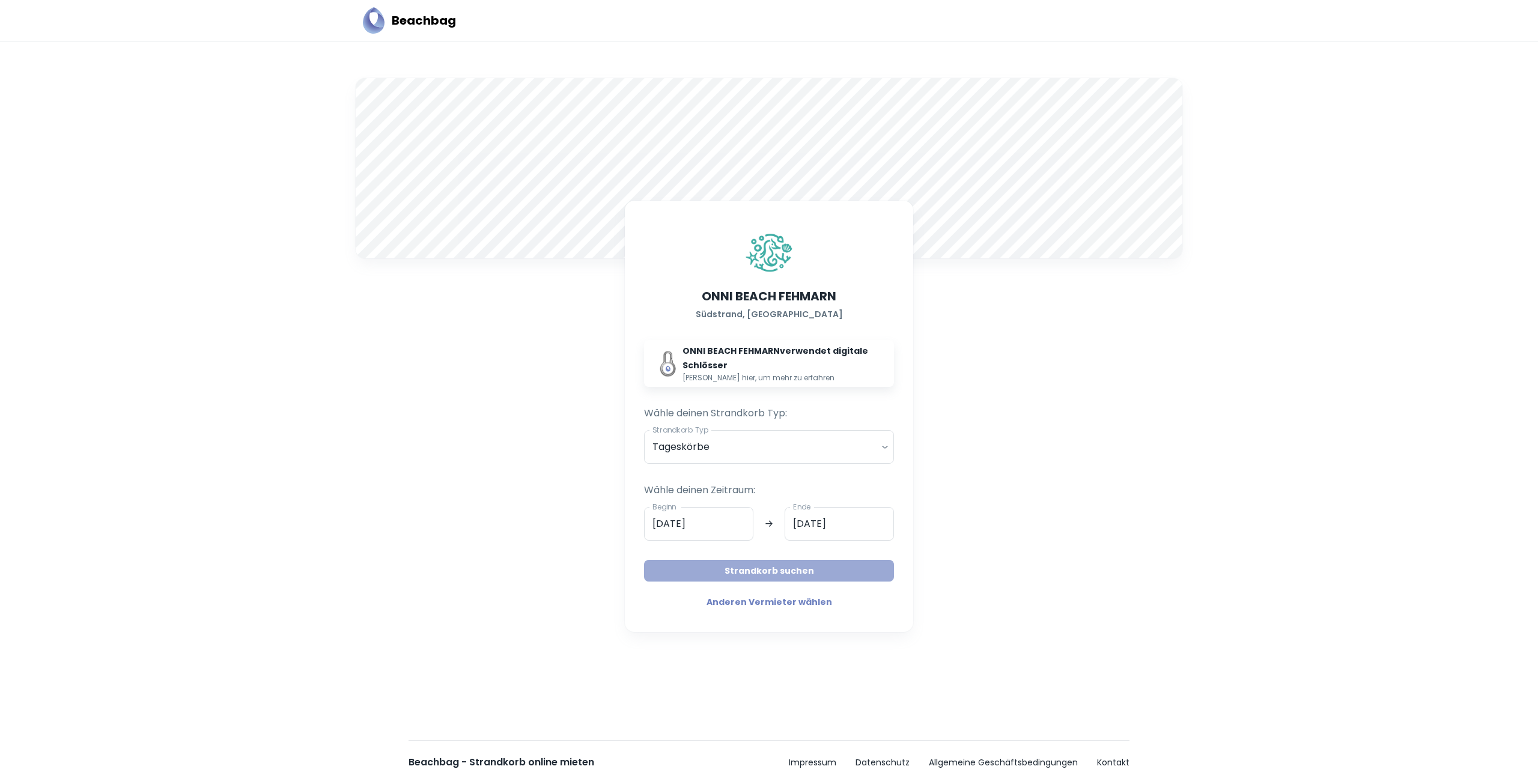
click at [815, 576] on button "Strandkorb suchen" at bounding box center [769, 570] width 250 height 22
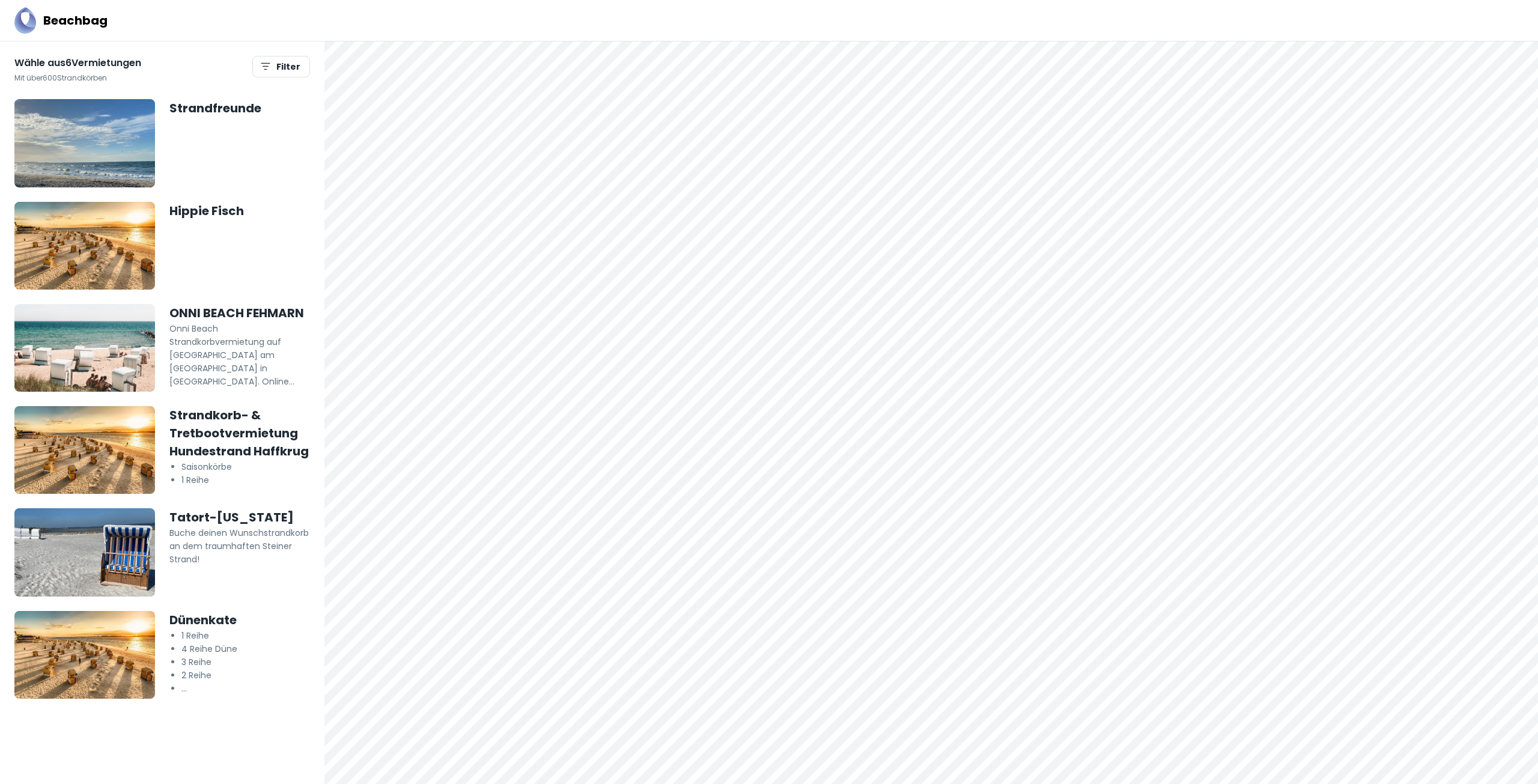
click at [199, 617] on h5 "Dünenkate" at bounding box center [240, 620] width 140 height 18
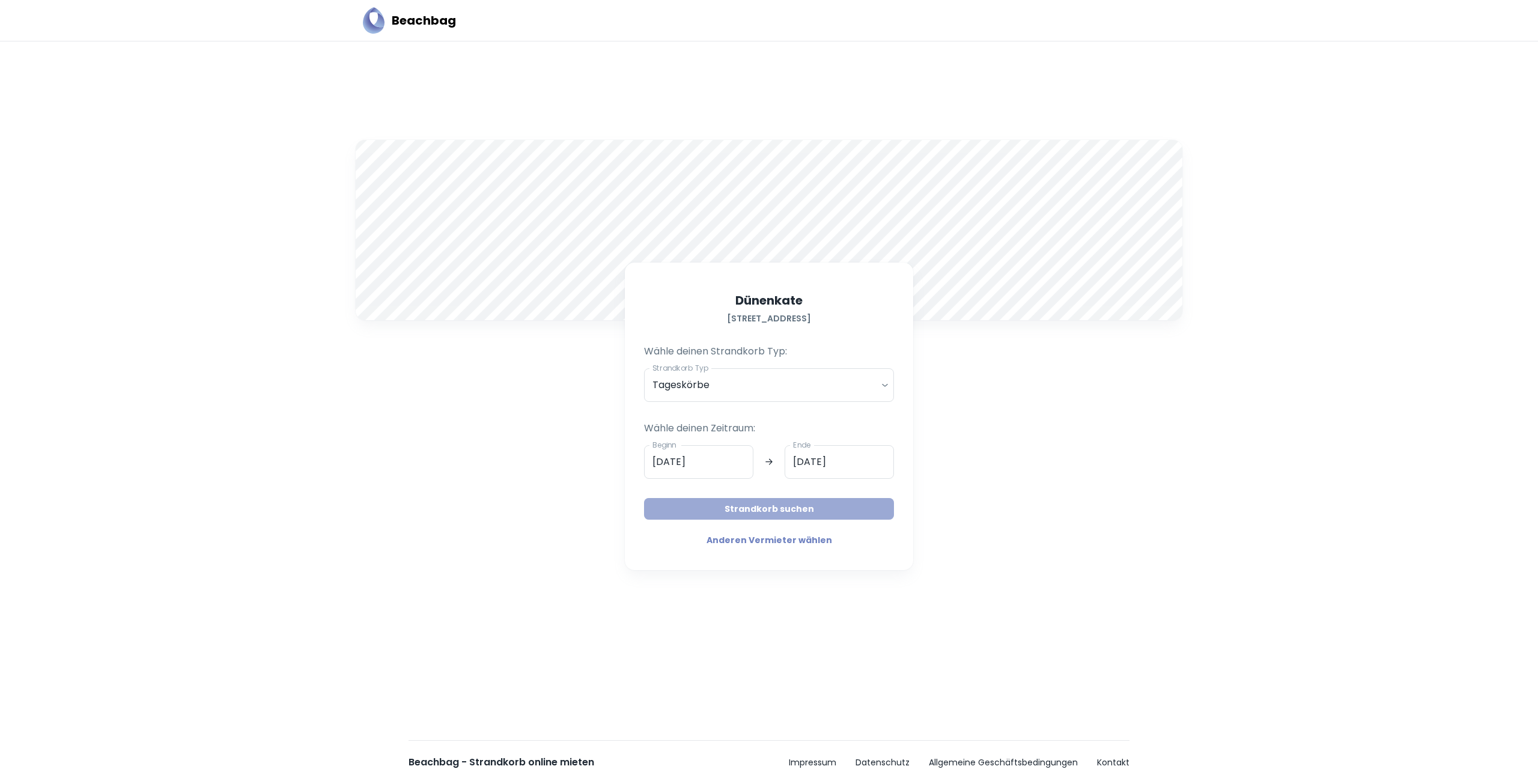
click at [708, 507] on button "Strandkorb suchen" at bounding box center [769, 508] width 250 height 22
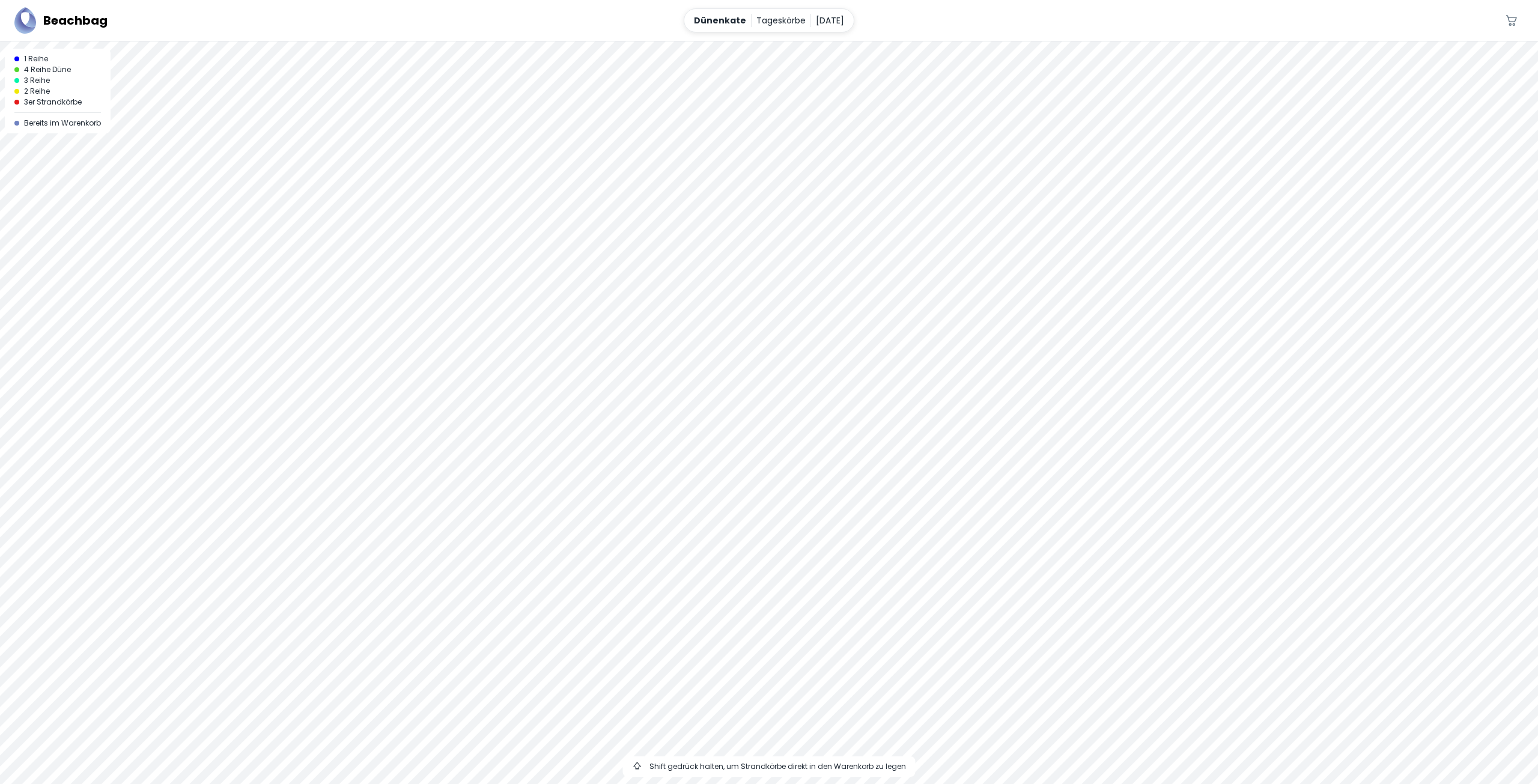
click at [838, 41] on div at bounding box center [769, 41] width 1538 height 0
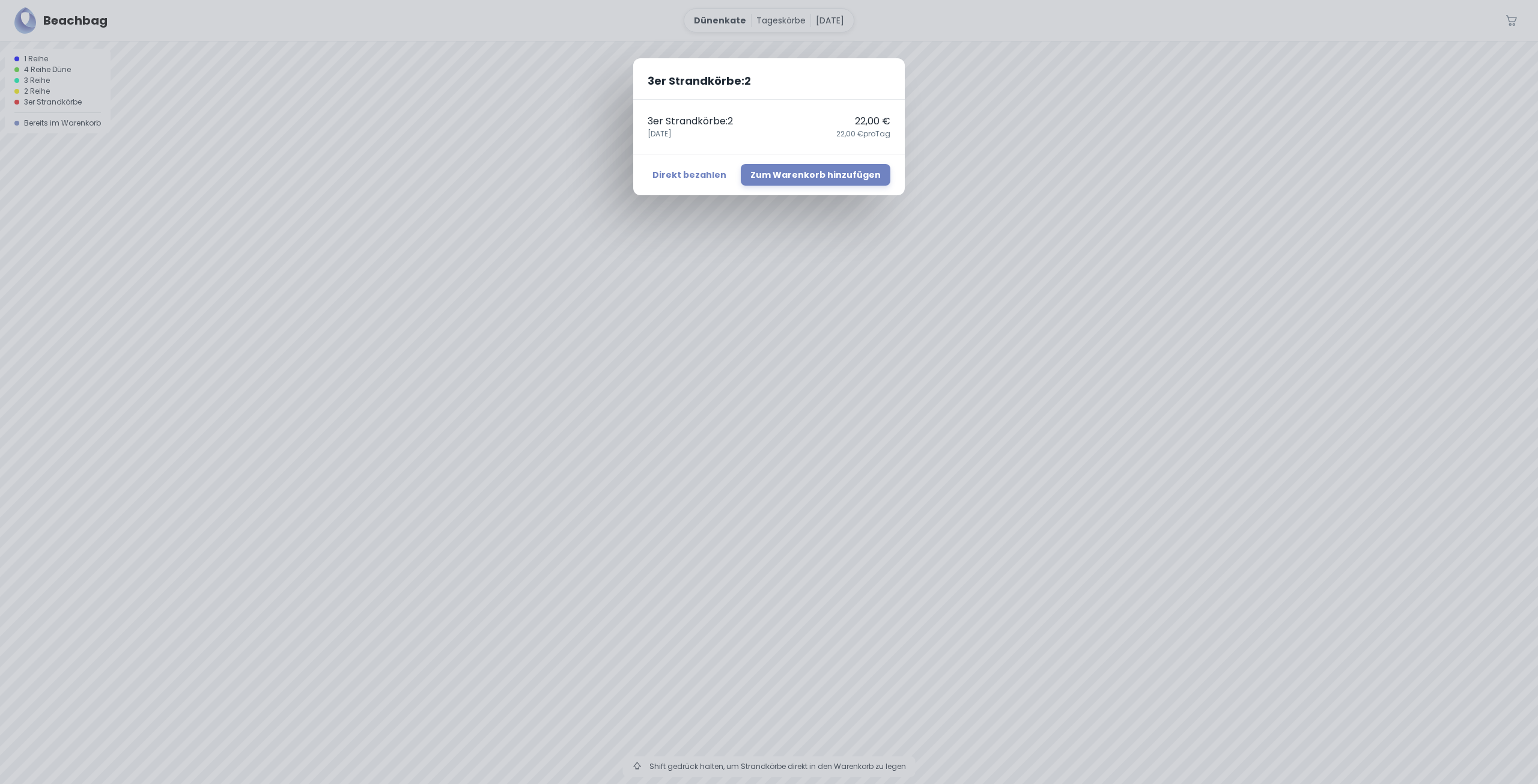
click at [912, 418] on div "3er Strandkörbe : 2 3er Strandkörbe : 2 22,00 € [DATE],00 € pro Tag Direkt beza…" at bounding box center [769, 392] width 1538 height 784
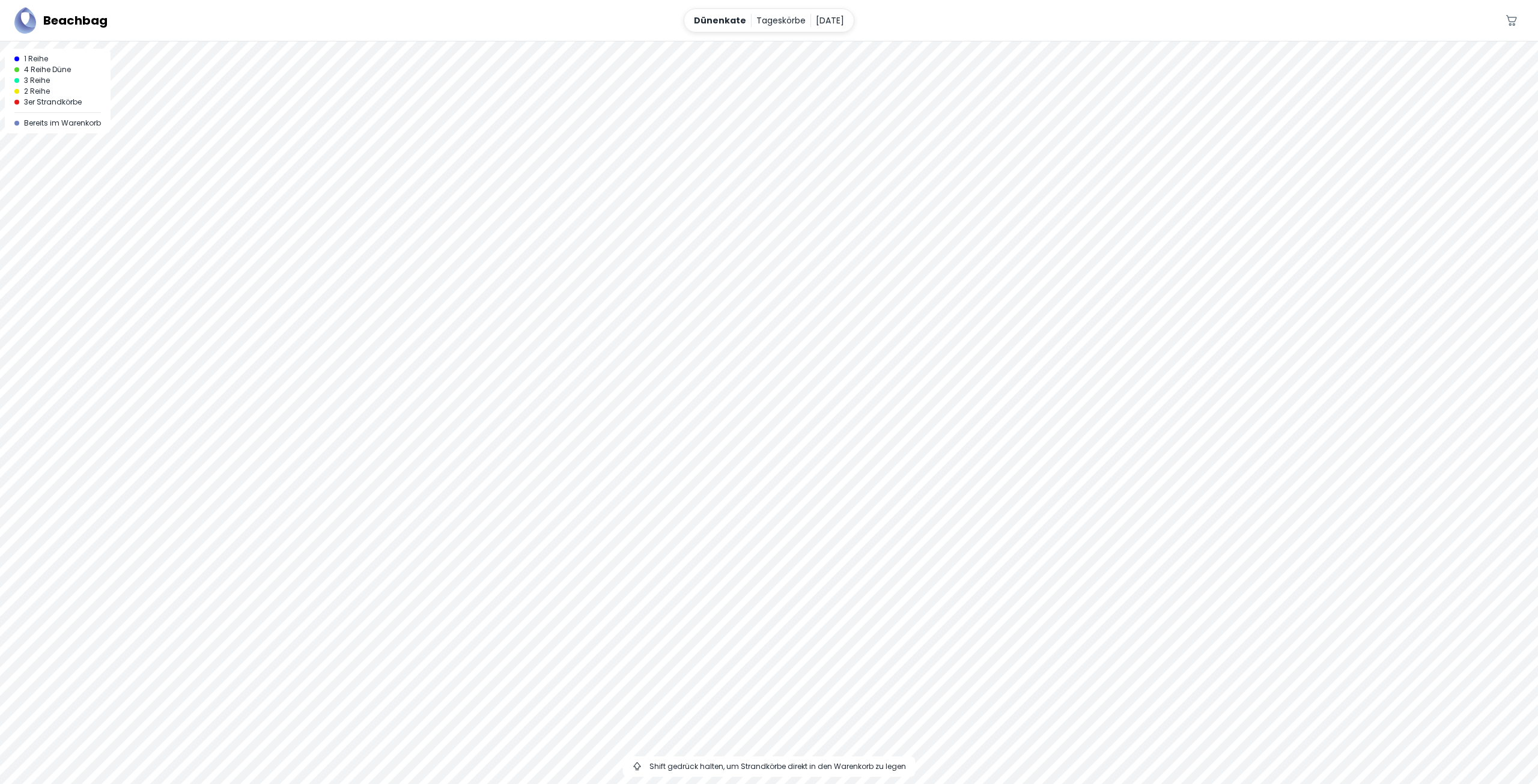
click at [805, 41] on div at bounding box center [769, 41] width 1538 height 0
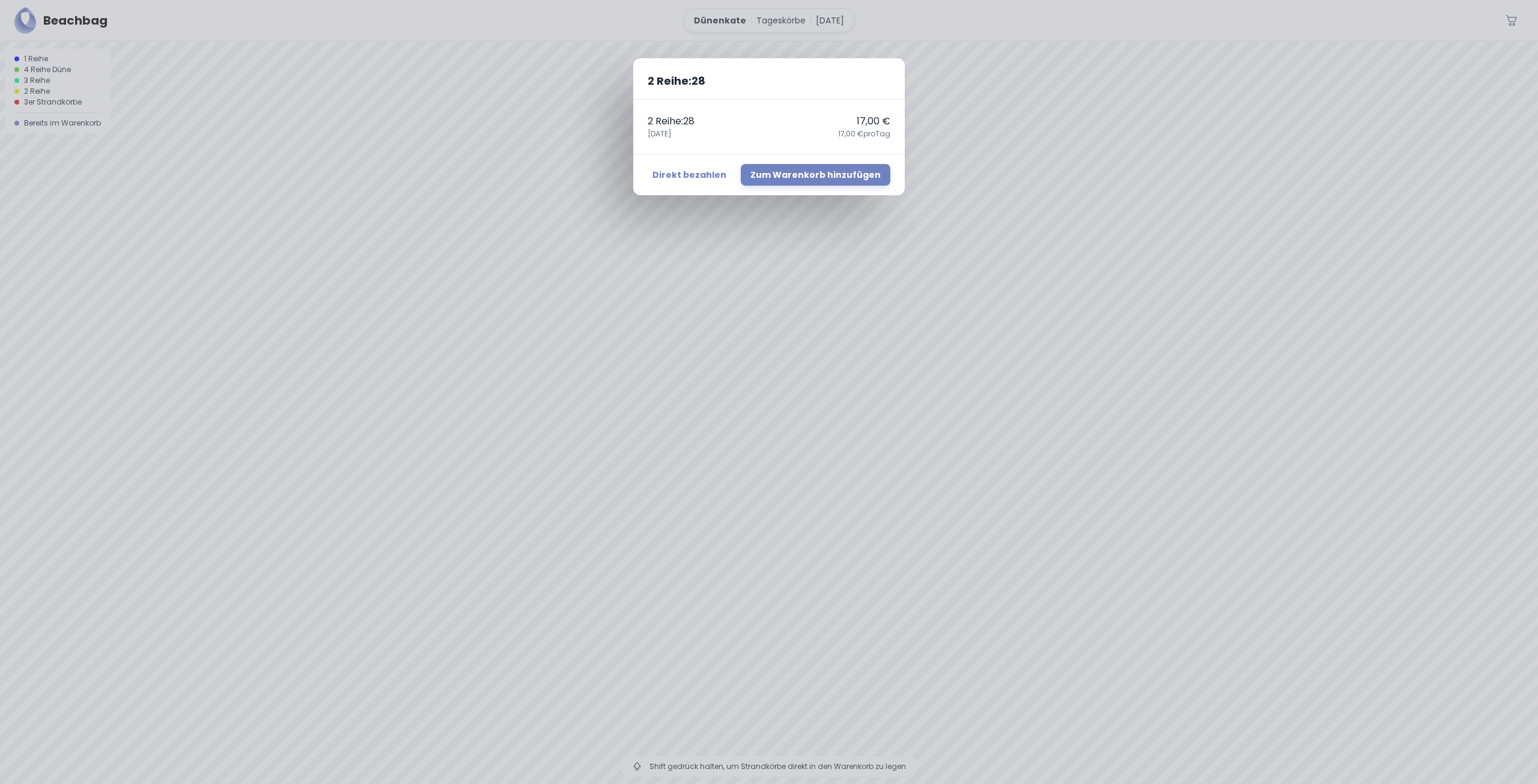
click at [1016, 389] on div "2 Reihe : 28 2 Reihe : 28 17,00 € [DATE],00 € pro Tag Direkt bezahlen Zum Waren…" at bounding box center [769, 392] width 1538 height 784
